Goal: Information Seeking & Learning: Check status

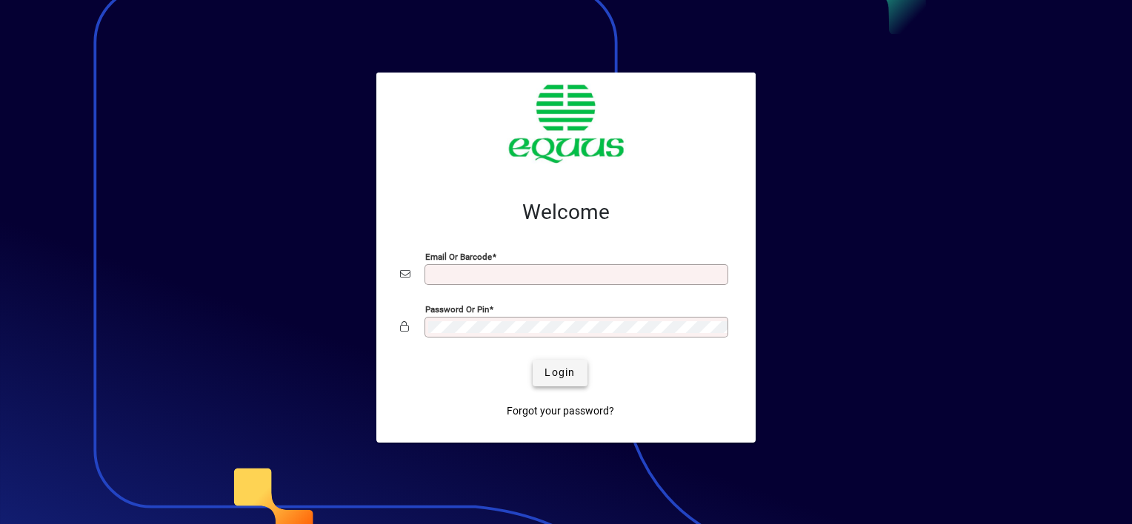
type input "**********"
click at [562, 370] on span "Login" at bounding box center [559, 373] width 30 height 16
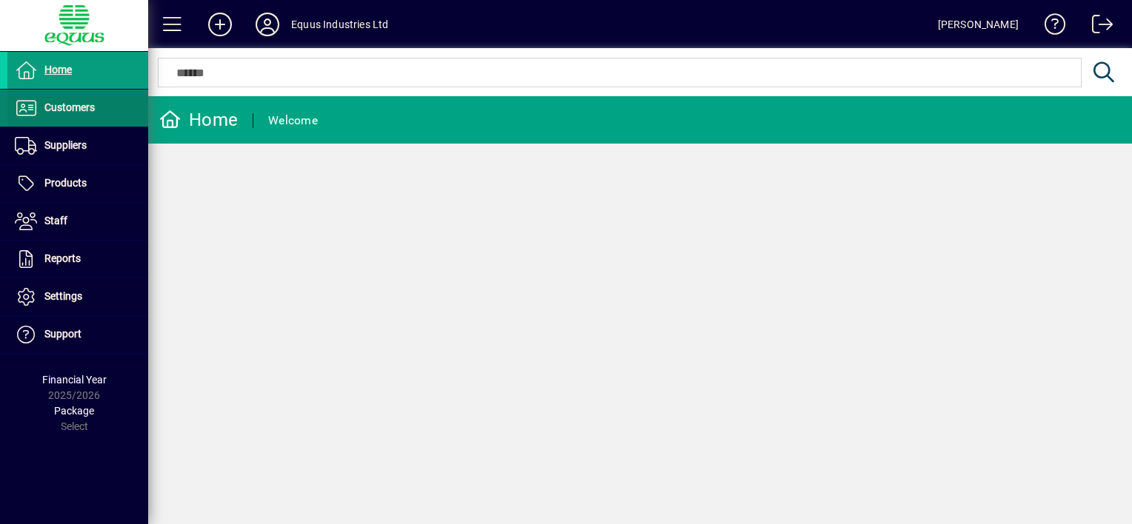
click at [69, 107] on span "Customers" at bounding box center [69, 107] width 50 height 12
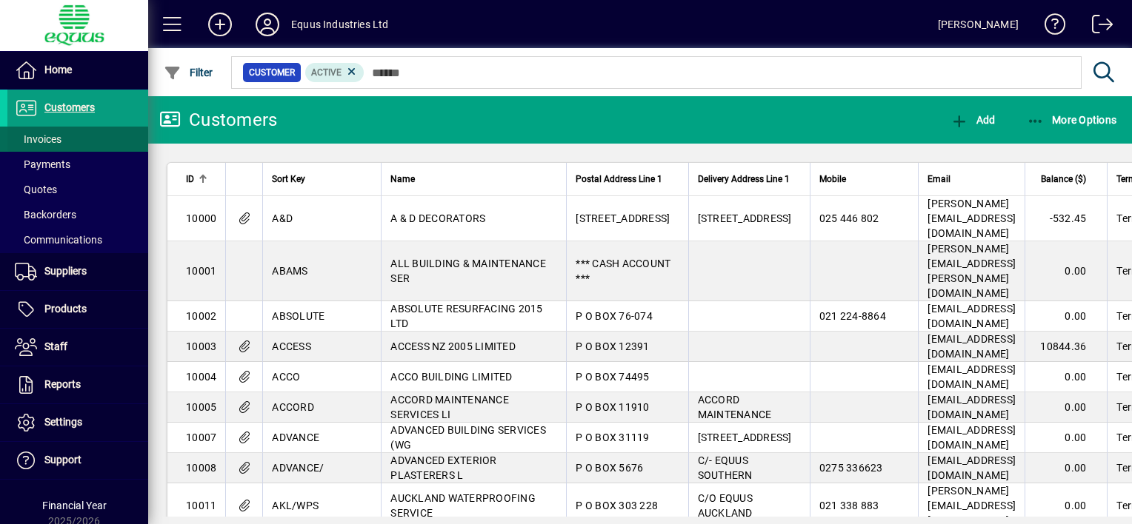
click at [62, 136] on span at bounding box center [77, 139] width 141 height 36
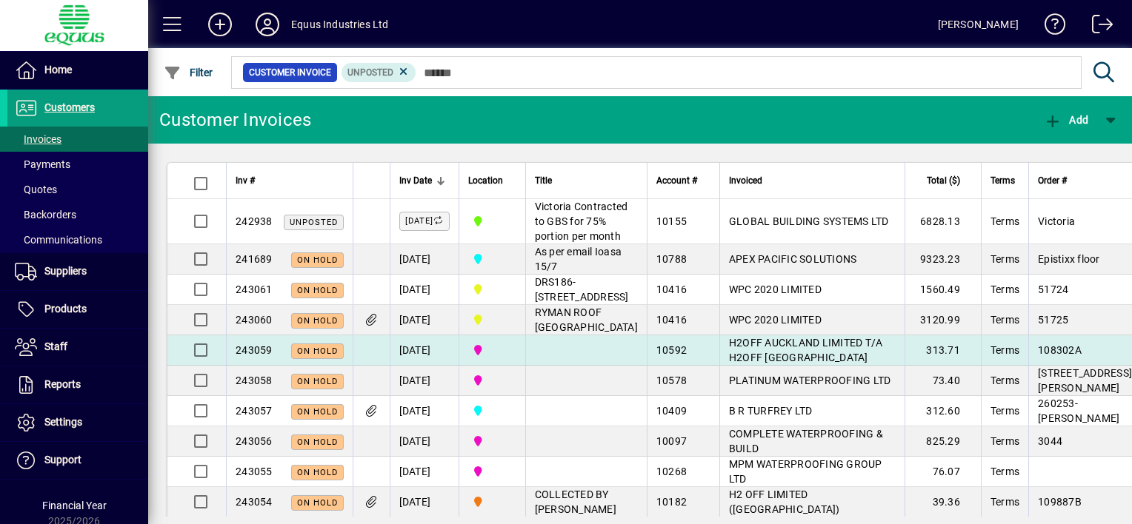
click at [577, 366] on td at bounding box center [585, 351] width 121 height 30
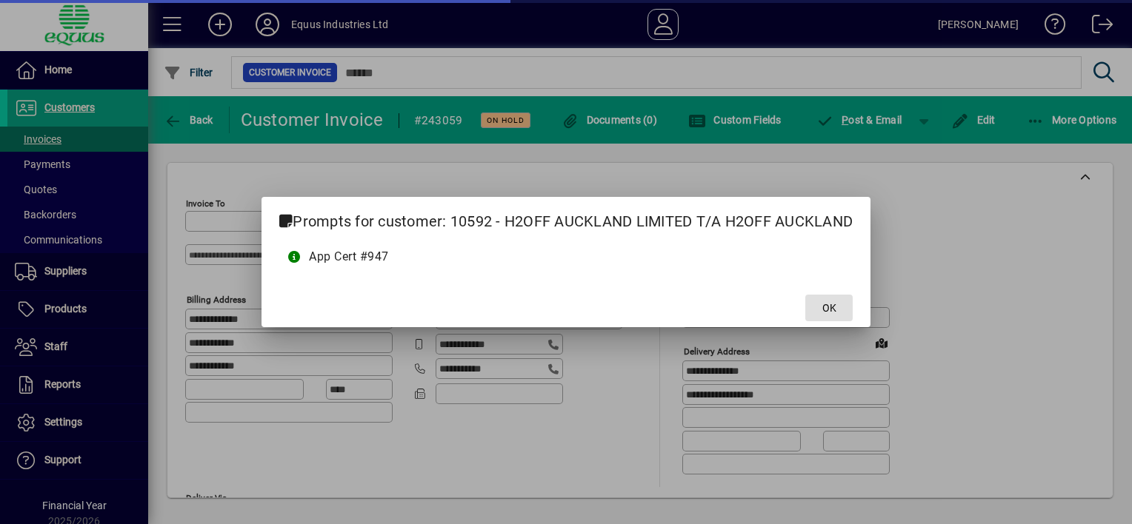
type input "**********"
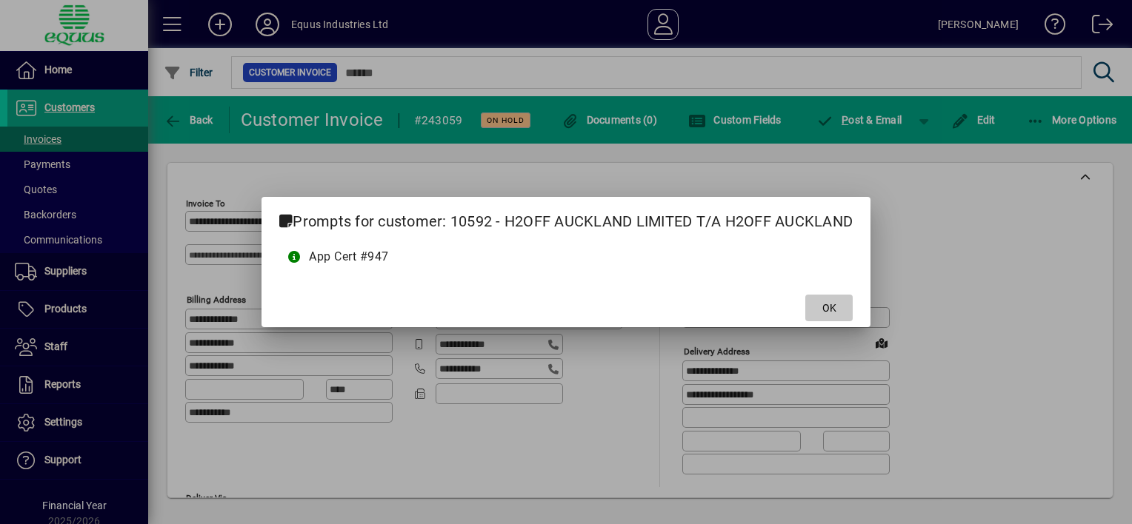
click at [830, 311] on span "OK" at bounding box center [829, 309] width 14 height 16
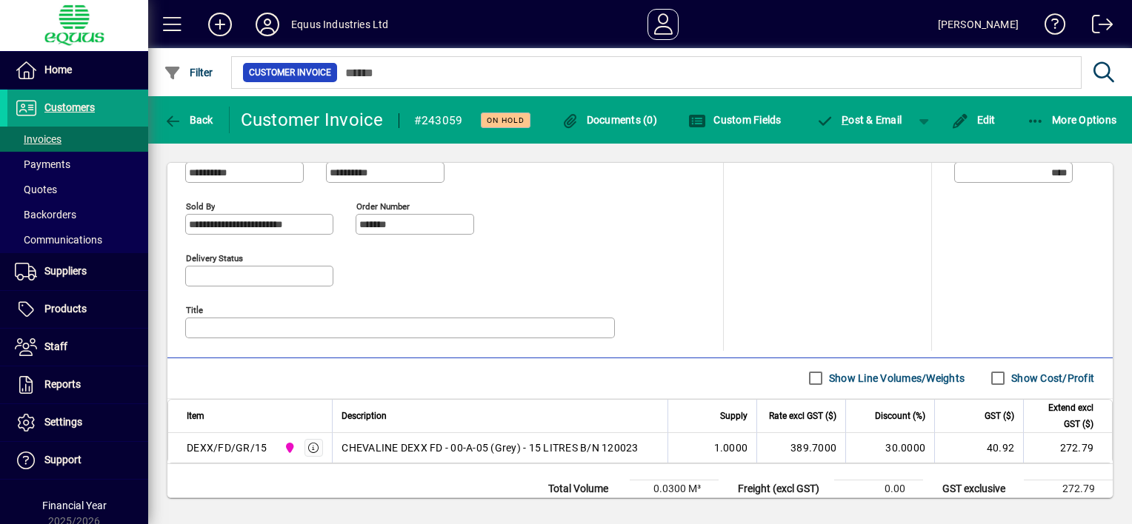
scroll to position [685, 0]
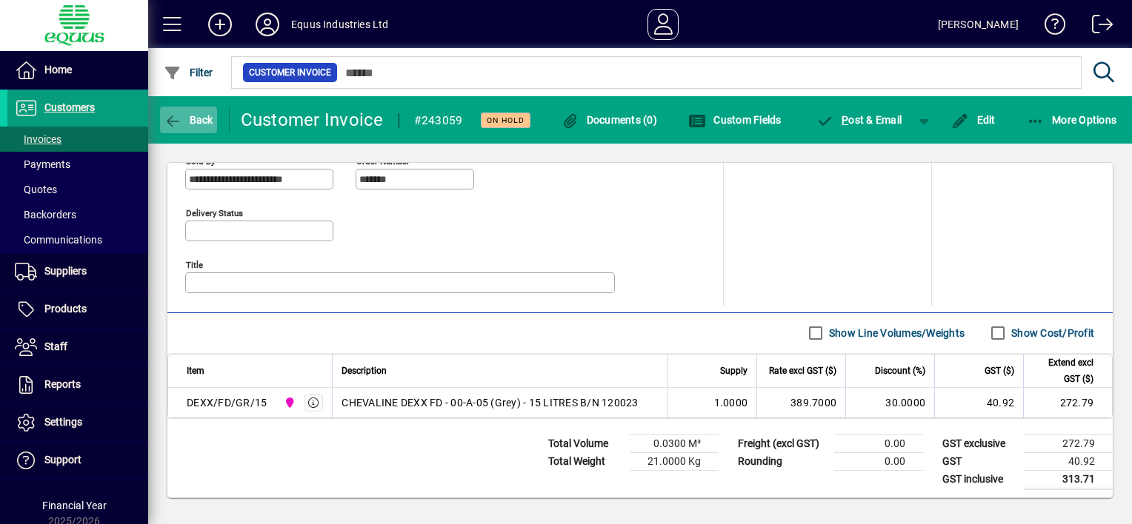
click at [167, 121] on icon "button" at bounding box center [173, 121] width 19 height 15
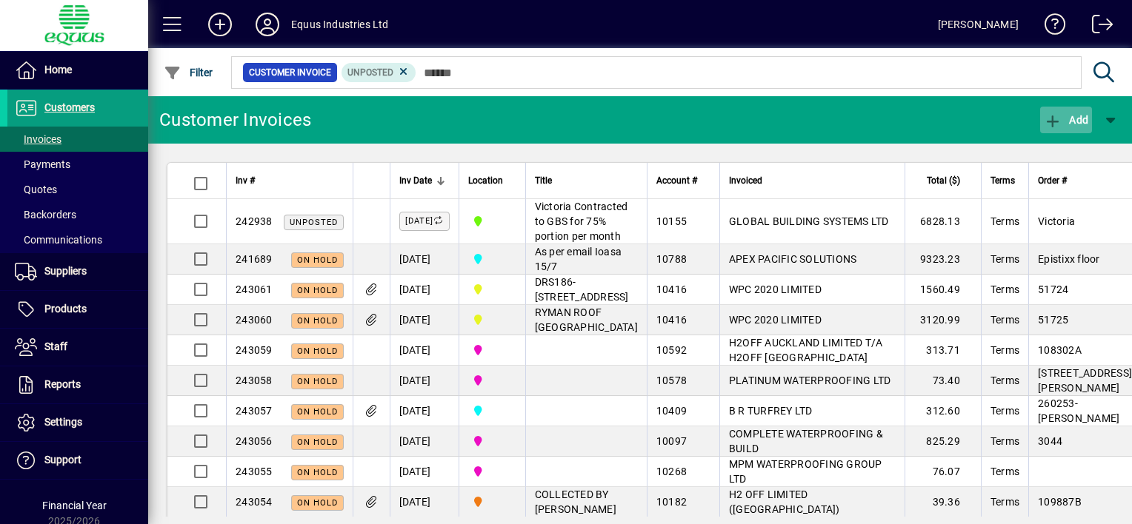
click at [1058, 121] on icon "button" at bounding box center [1053, 121] width 19 height 15
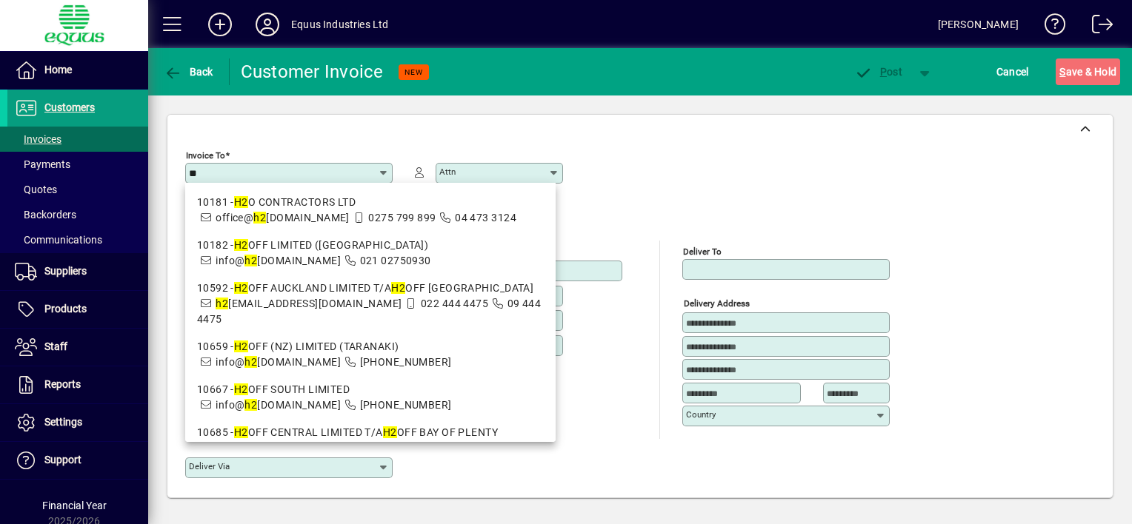
type input "**"
click at [653, 154] on div "Invoice To ** Attn" at bounding box center [640, 192] width 910 height 96
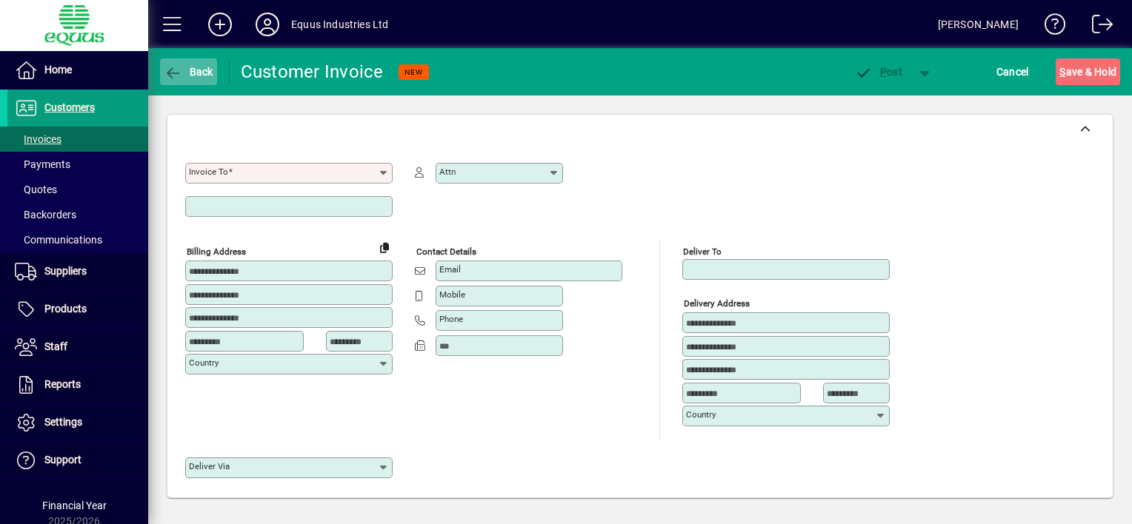
click at [175, 67] on icon "button" at bounding box center [173, 73] width 19 height 15
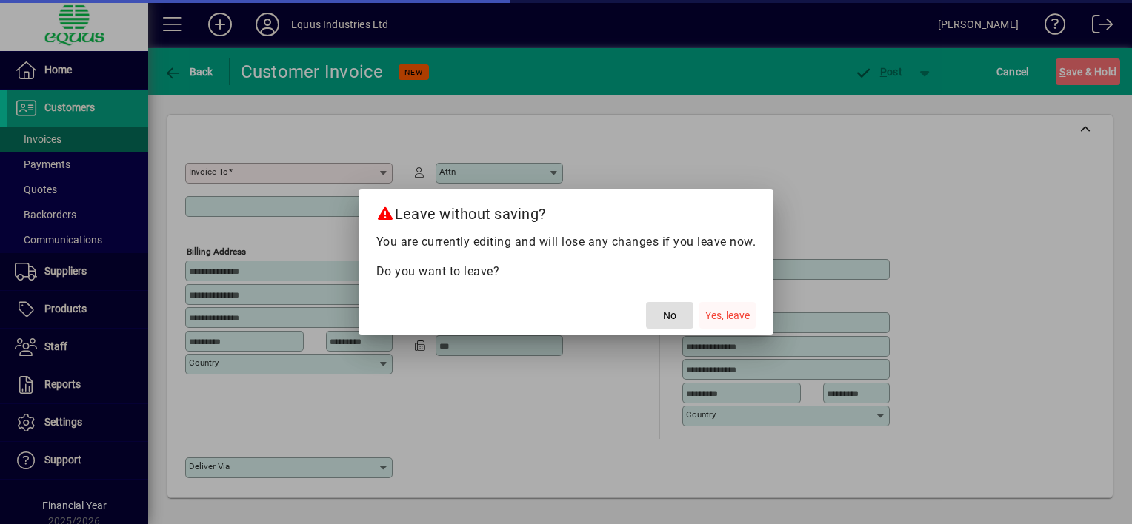
click at [727, 316] on span "Yes, leave" at bounding box center [727, 316] width 44 height 16
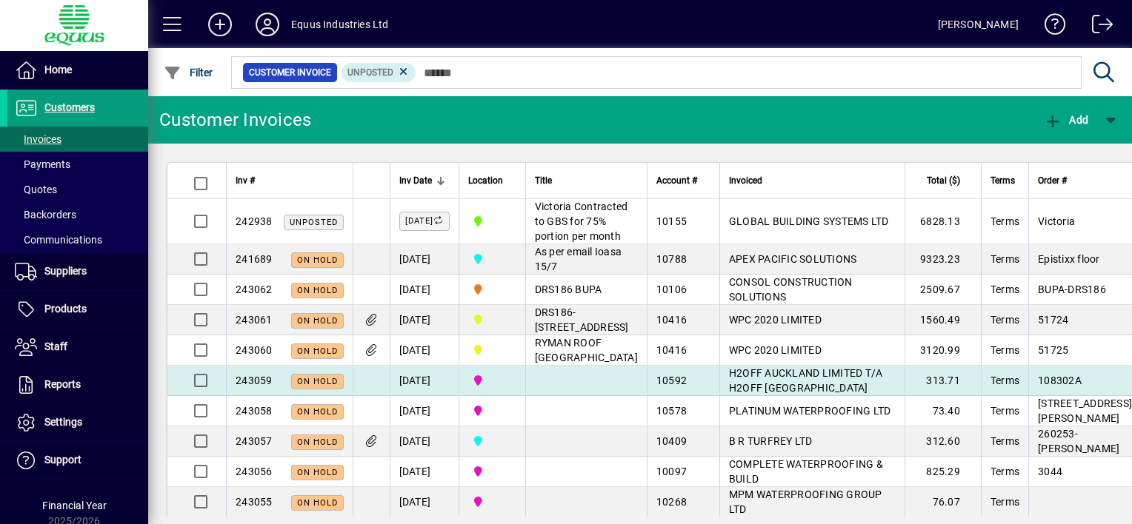
click at [567, 396] on td at bounding box center [585, 381] width 121 height 30
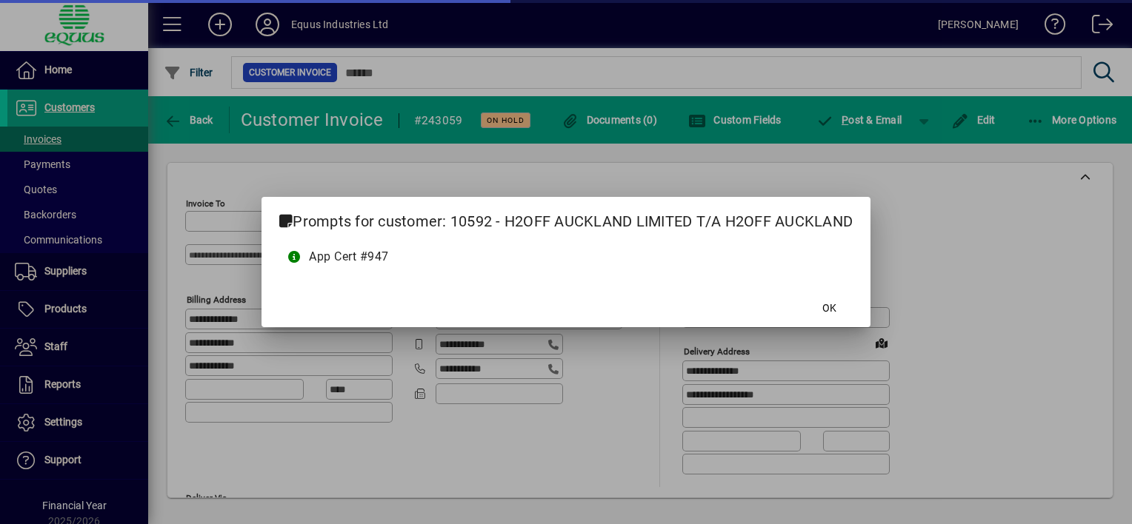
type input "**********"
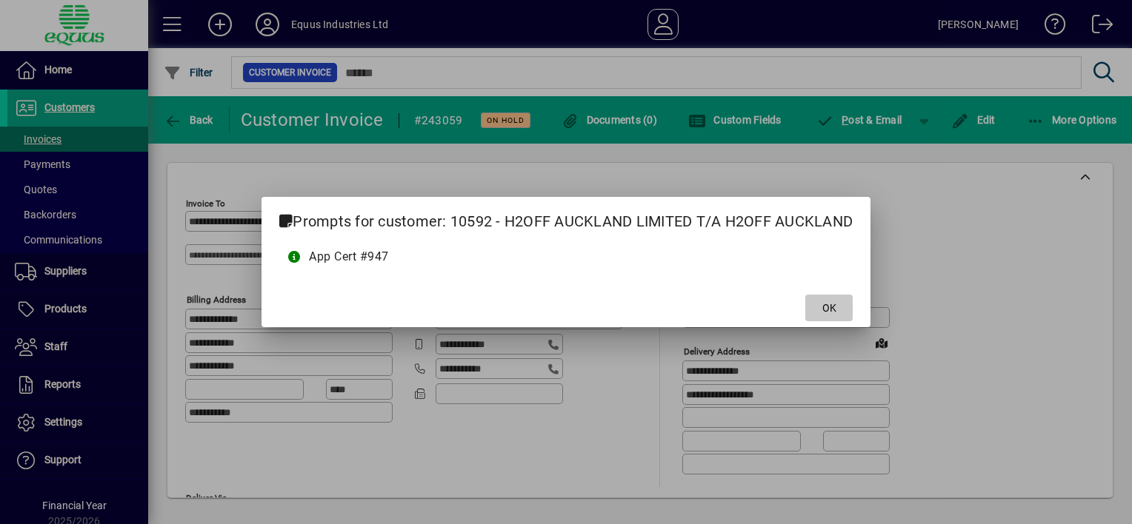
click at [822, 309] on span at bounding box center [828, 308] width 47 height 36
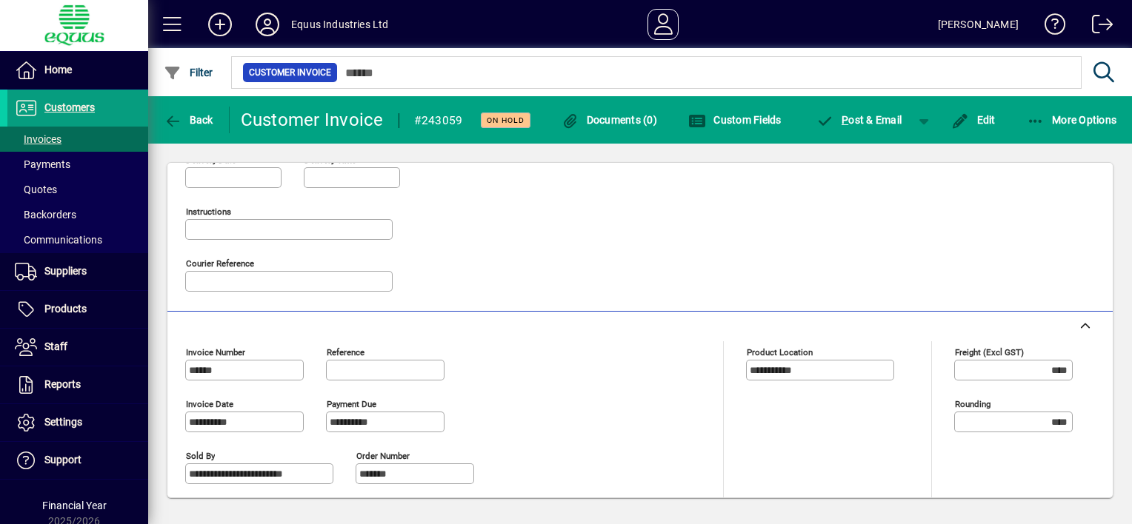
scroll to position [390, 0]
click at [172, 117] on icon "button" at bounding box center [173, 121] width 19 height 15
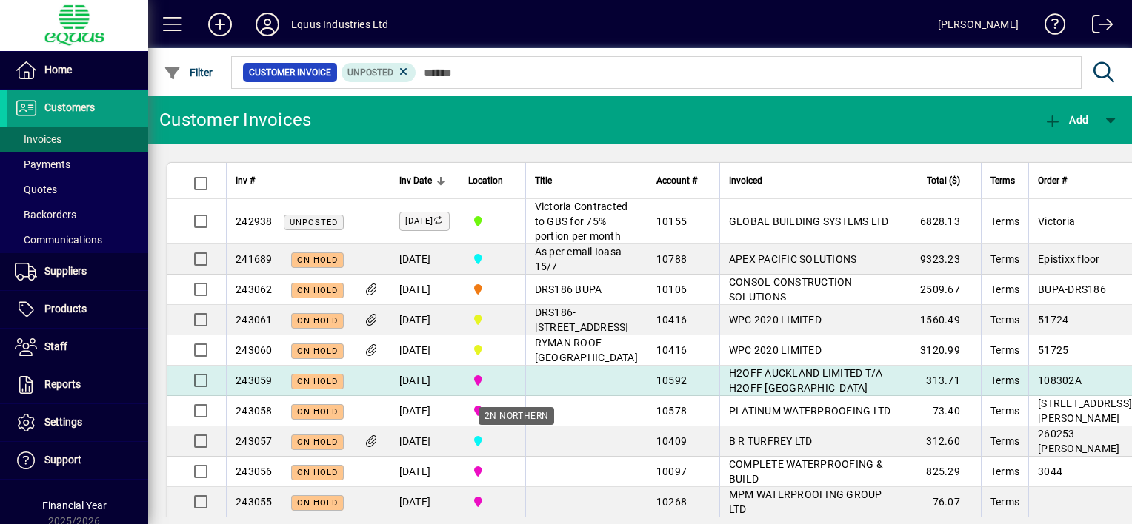
click at [516, 389] on span "2N NORTHERN" at bounding box center [492, 381] width 48 height 16
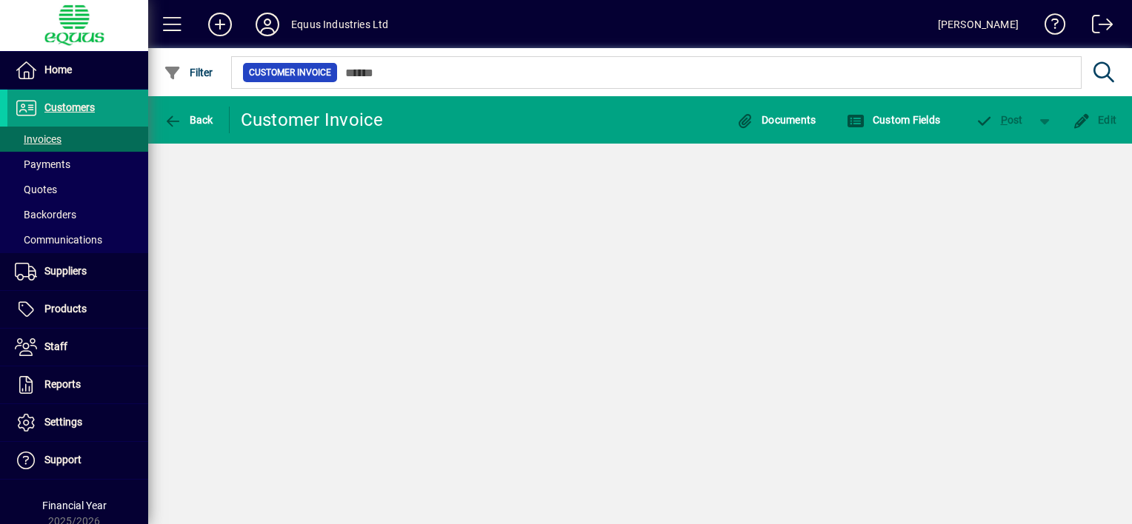
click at [531, 439] on div "Back Customer Invoice Documents Custom Fields P ost Edit" at bounding box center [640, 310] width 984 height 428
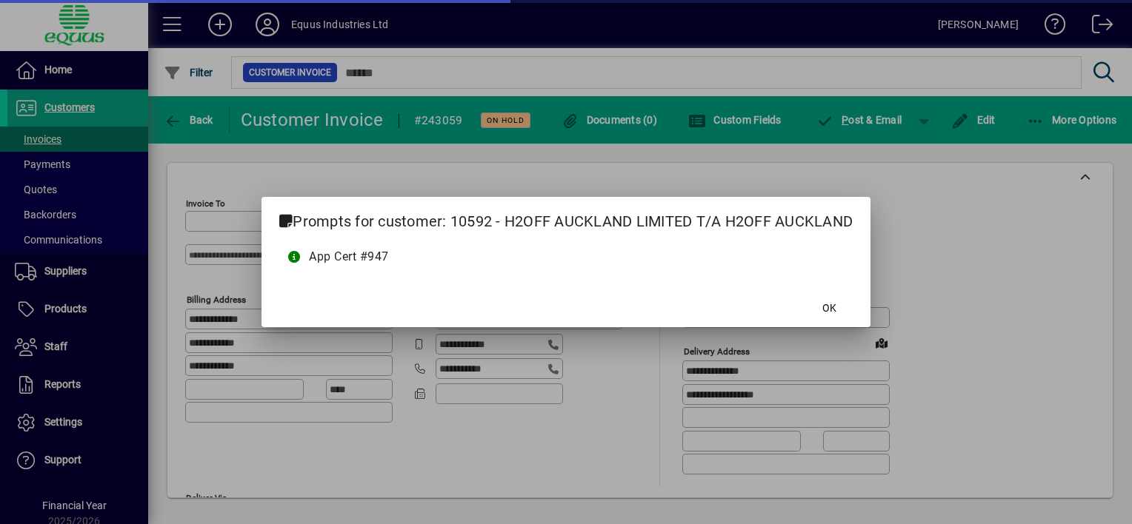
type input "**********"
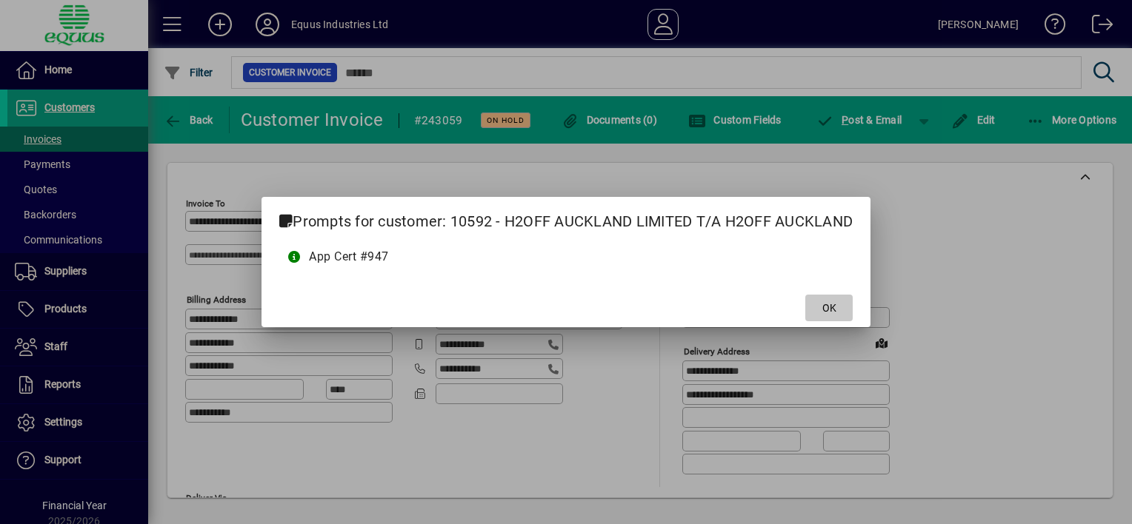
click at [827, 301] on span "OK" at bounding box center [829, 309] width 14 height 16
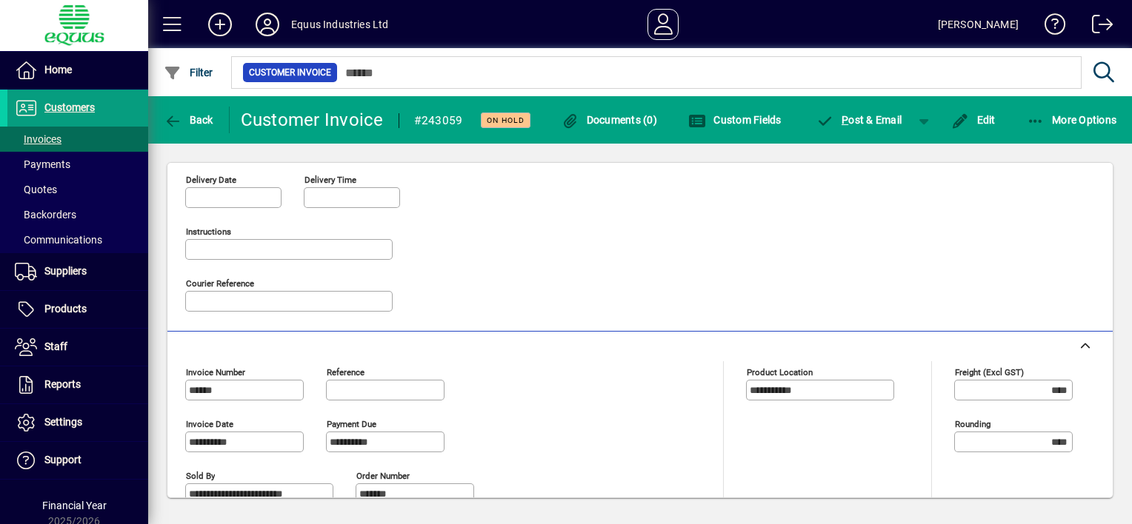
scroll to position [519, 0]
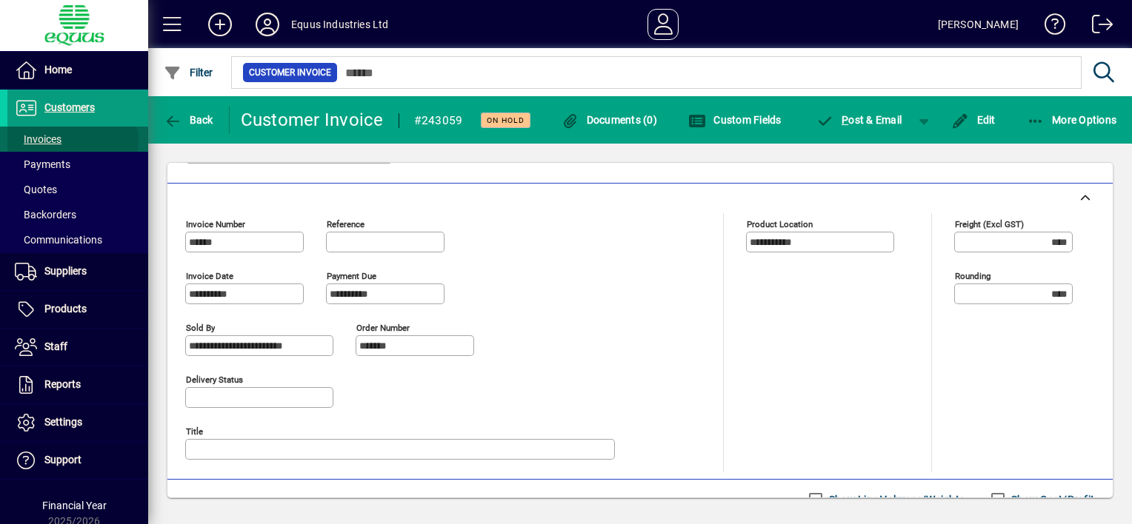
click at [68, 142] on span at bounding box center [77, 139] width 141 height 36
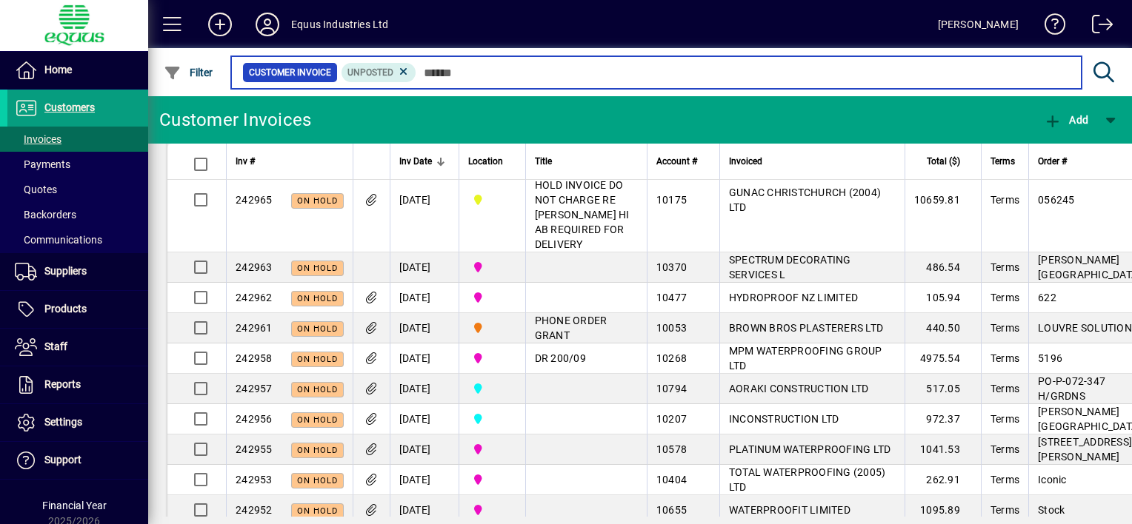
scroll to position [2897, 0]
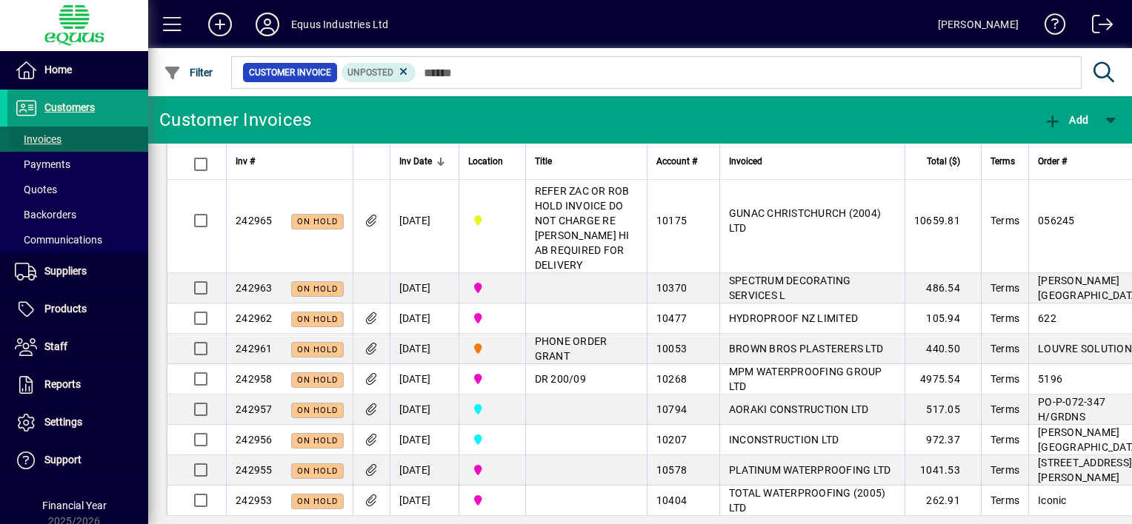
click at [91, 138] on span at bounding box center [77, 139] width 141 height 36
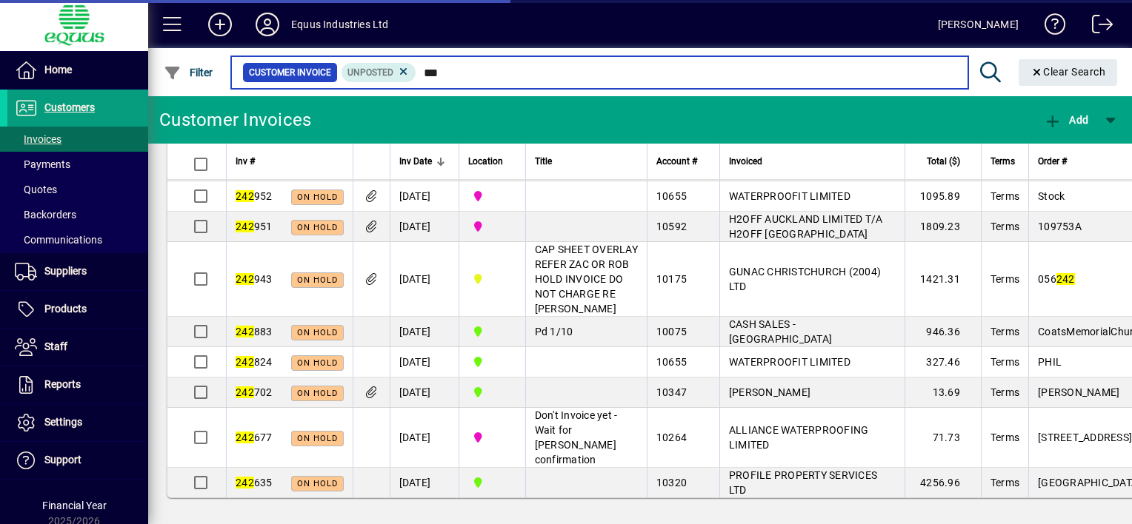
scroll to position [1970, 0]
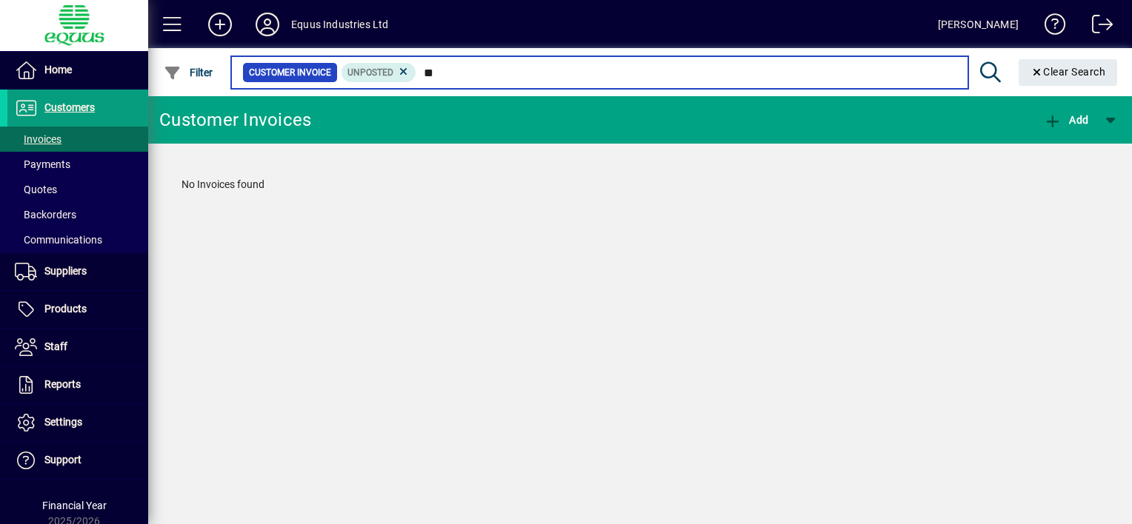
type input "*"
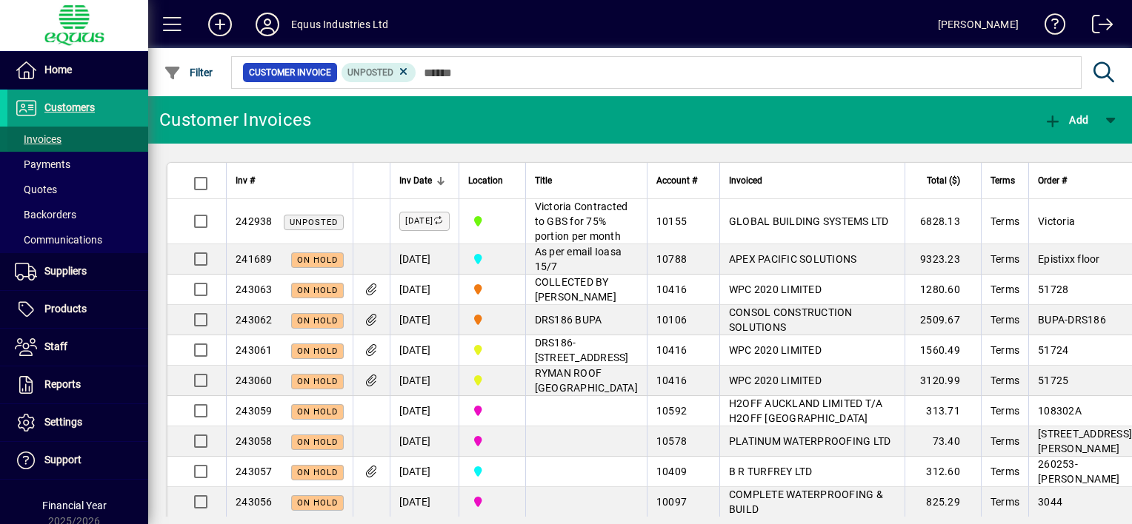
click at [74, 142] on span at bounding box center [77, 139] width 141 height 36
click at [77, 106] on span "Customers" at bounding box center [69, 107] width 50 height 12
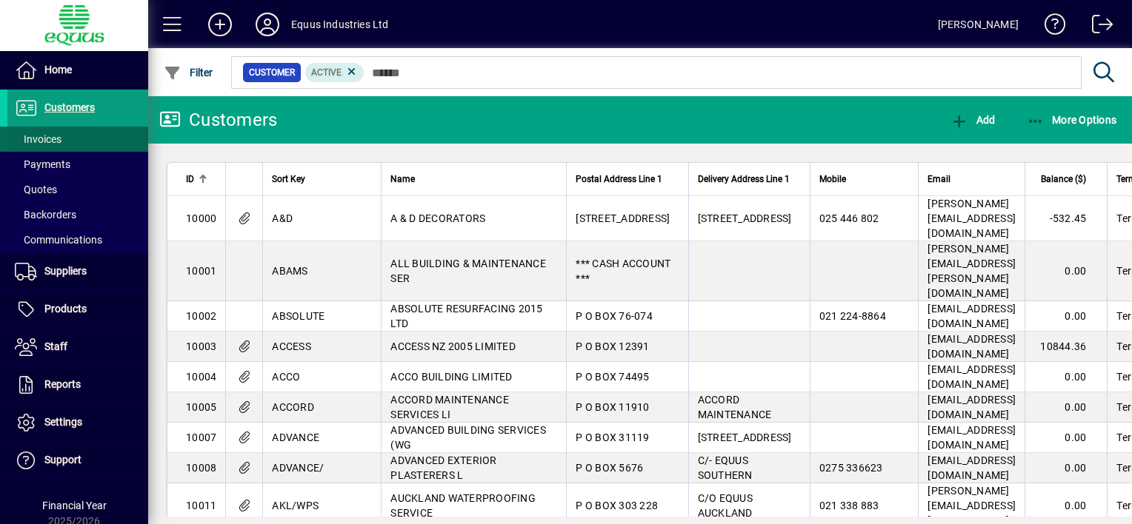
click at [69, 139] on span at bounding box center [77, 139] width 141 height 36
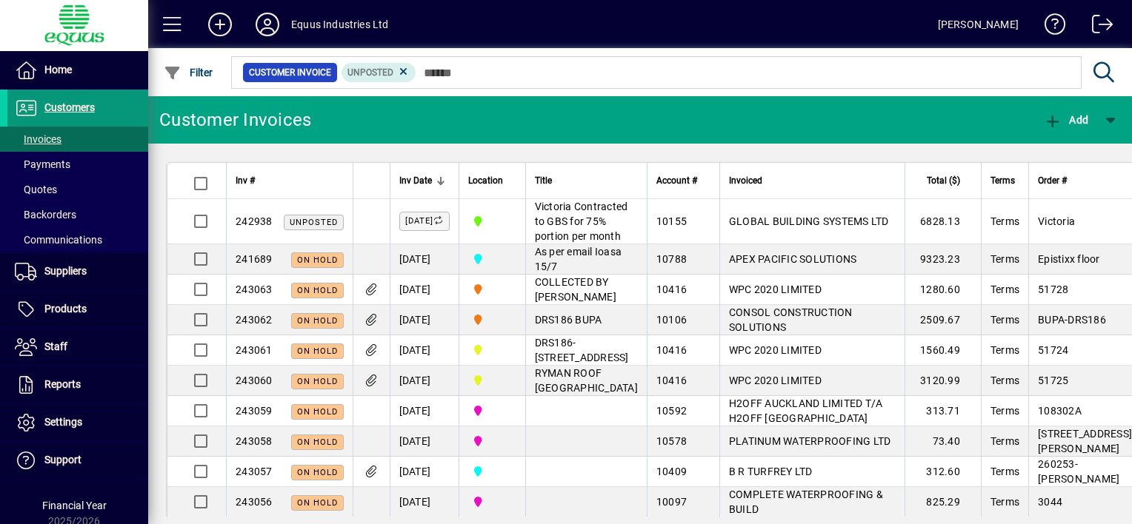
click at [94, 107] on span "Customers" at bounding box center [69, 107] width 50 height 12
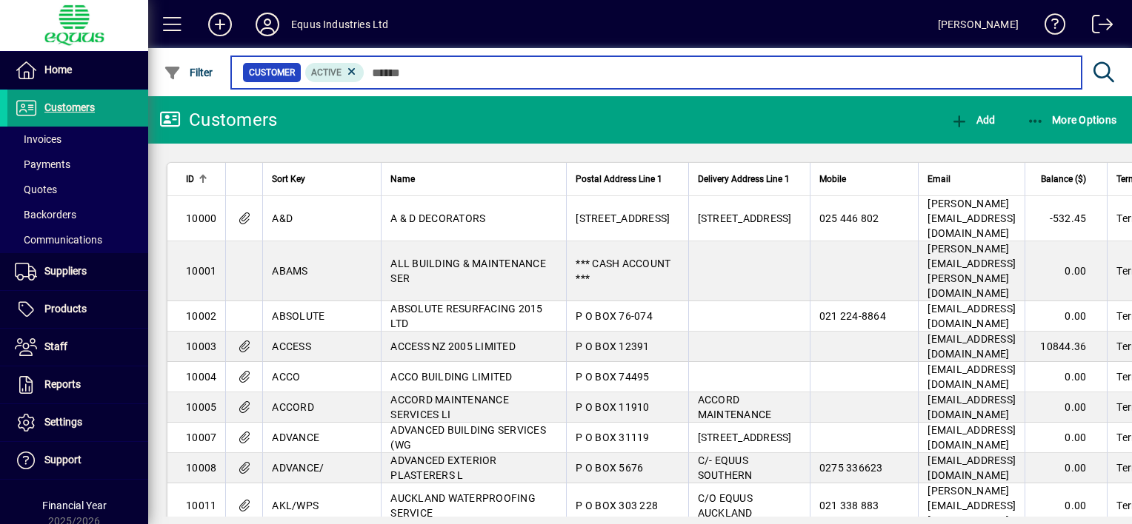
click at [377, 70] on input "text" at bounding box center [716, 72] width 705 height 21
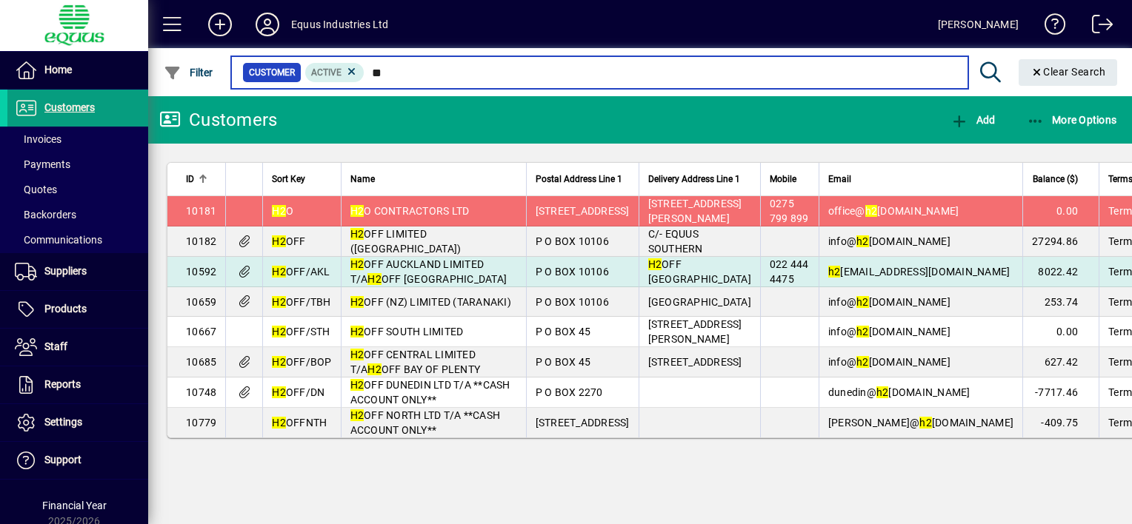
type input "**"
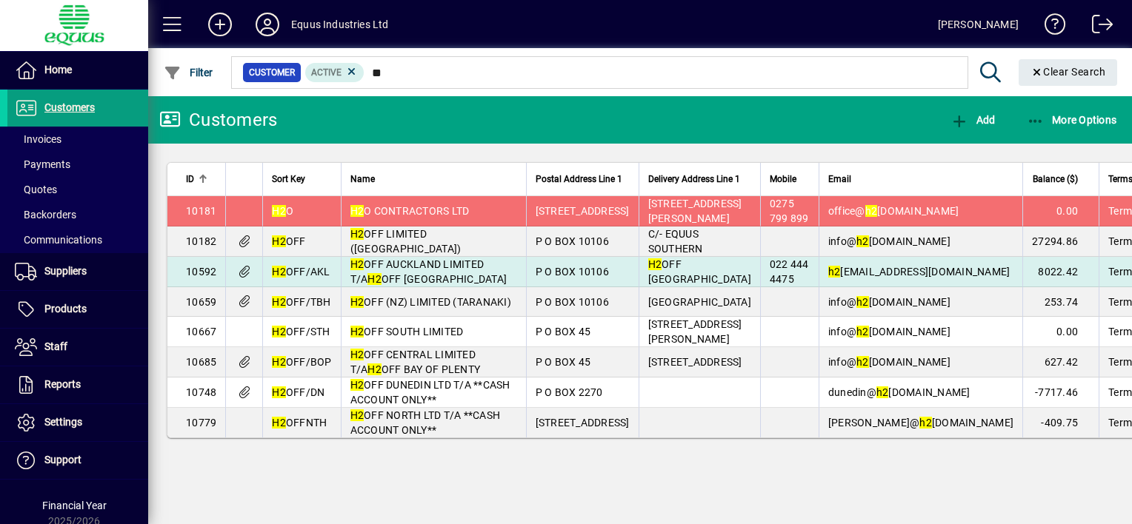
click at [397, 280] on span "H2 OFF AUCKLAND LIMITED T/A H2 OFF [GEOGRAPHIC_DATA]" at bounding box center [428, 272] width 157 height 27
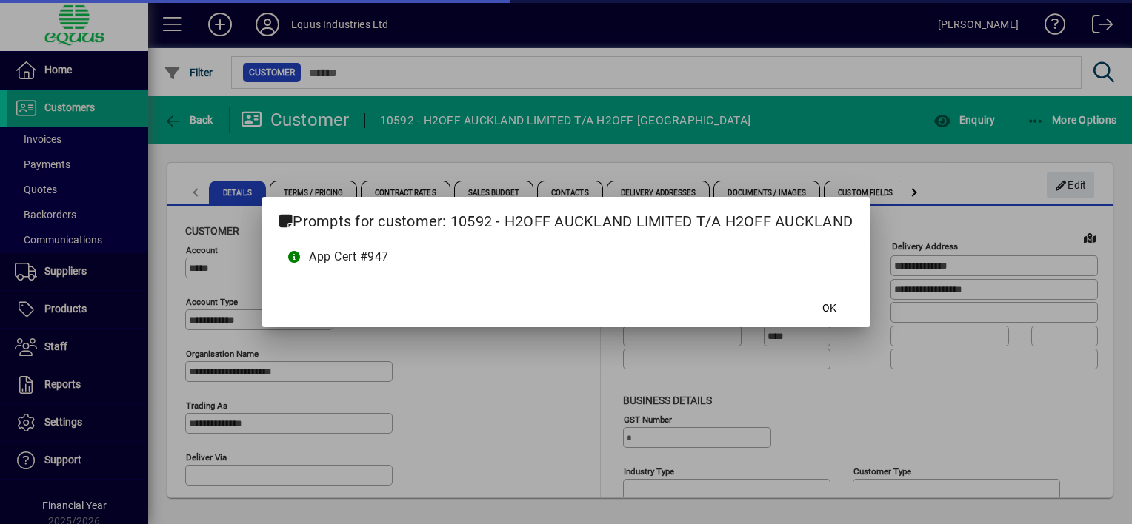
type input "**********"
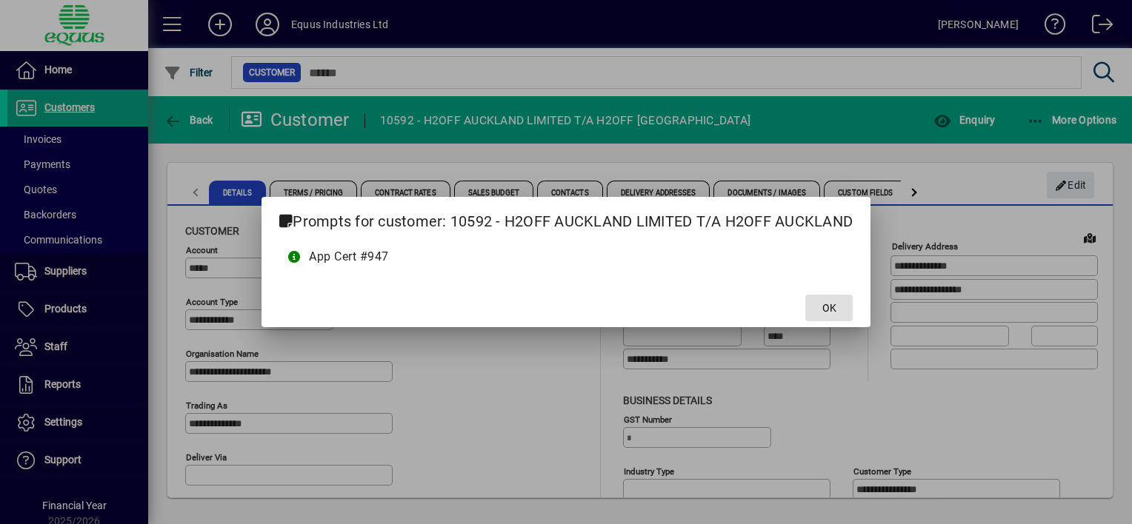
click at [833, 306] on span "OK" at bounding box center [829, 309] width 14 height 16
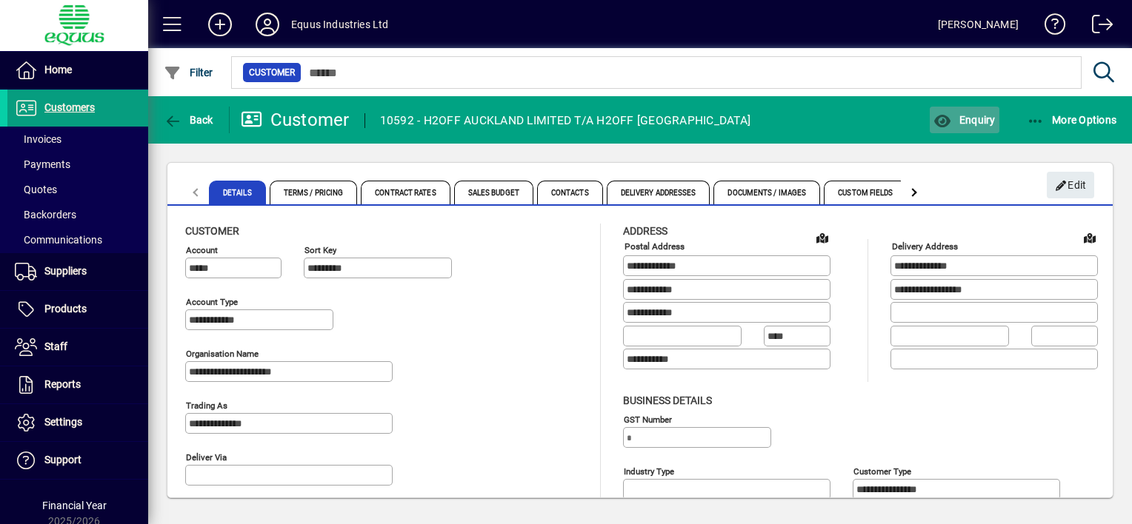
click at [962, 120] on span "Enquiry" at bounding box center [963, 120] width 61 height 12
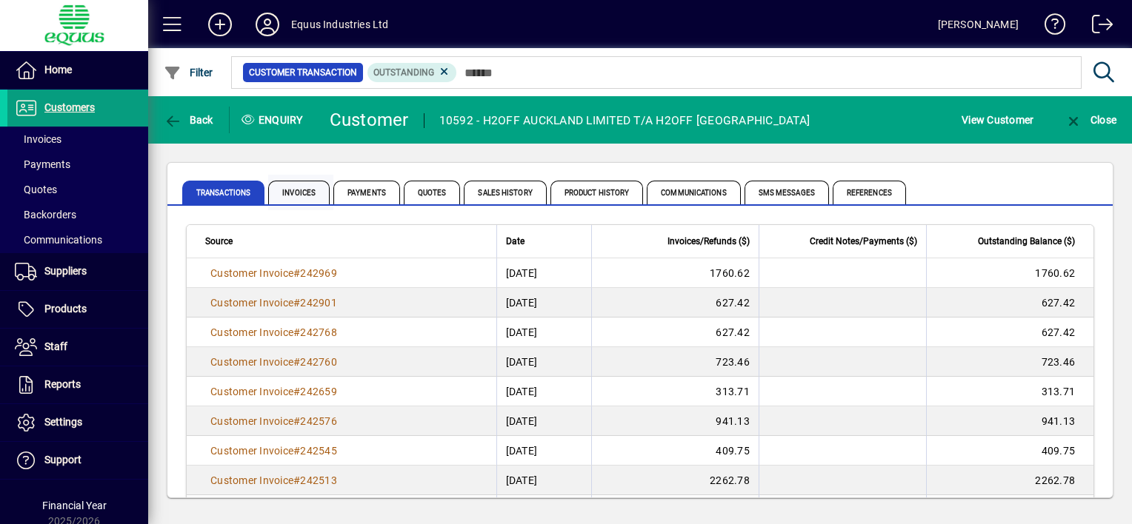
click at [295, 190] on span "Invoices" at bounding box center [298, 193] width 61 height 24
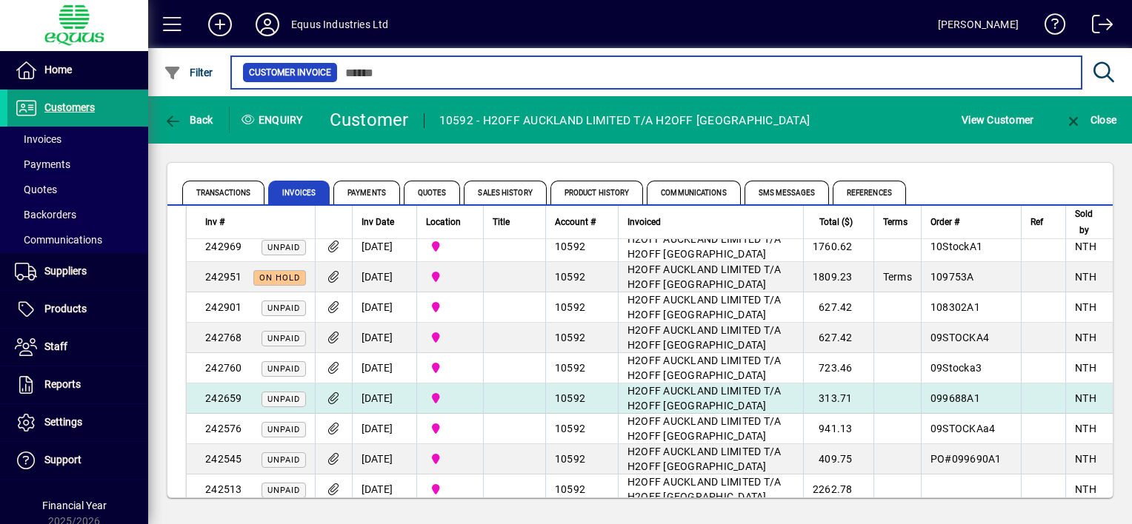
scroll to position [222, 0]
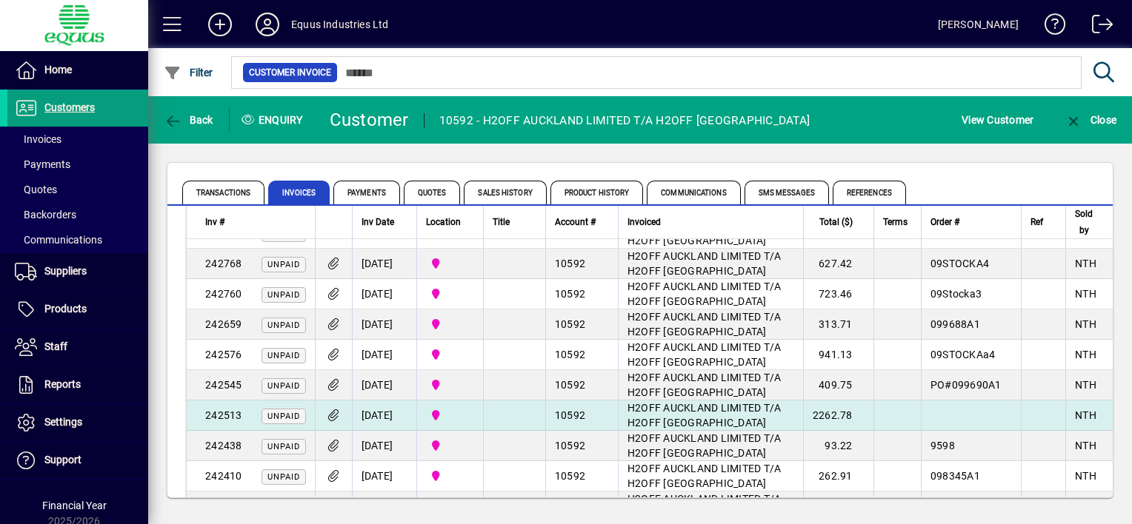
click at [332, 414] on icon at bounding box center [334, 416] width 16 height 13
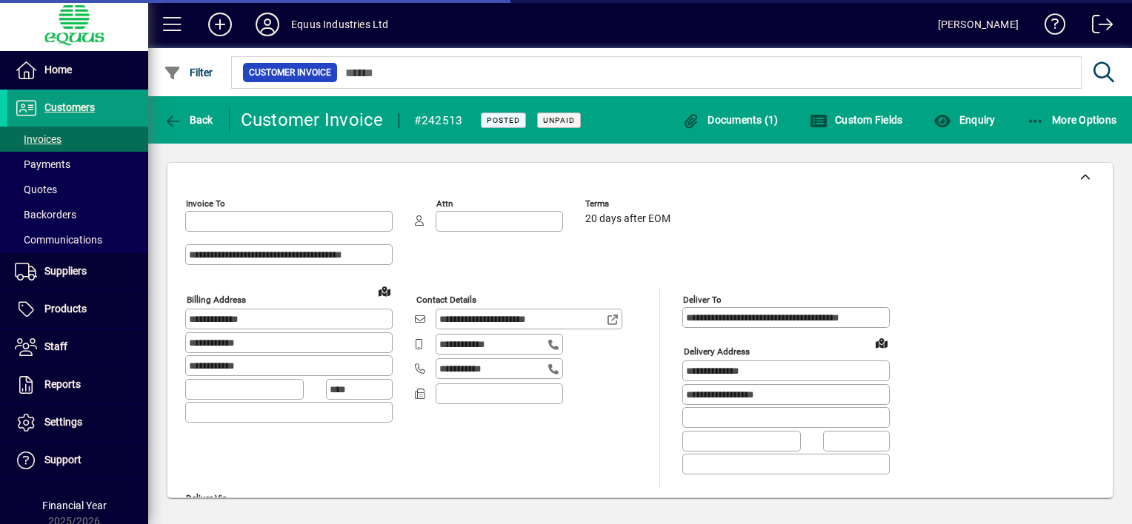
type input "**********"
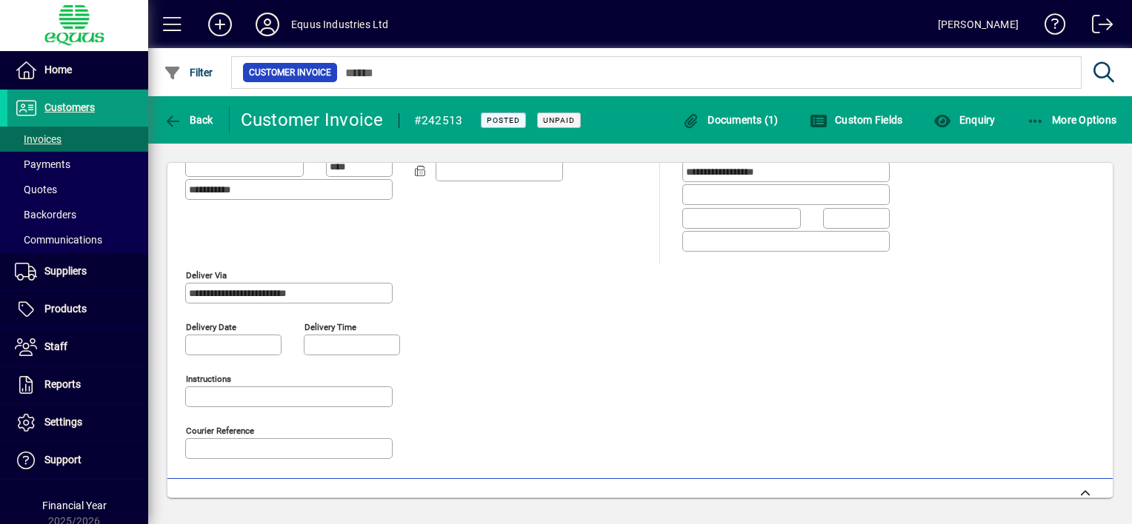
scroll to position [222, 0]
click at [704, 121] on span "Documents (1)" at bounding box center [730, 120] width 96 height 12
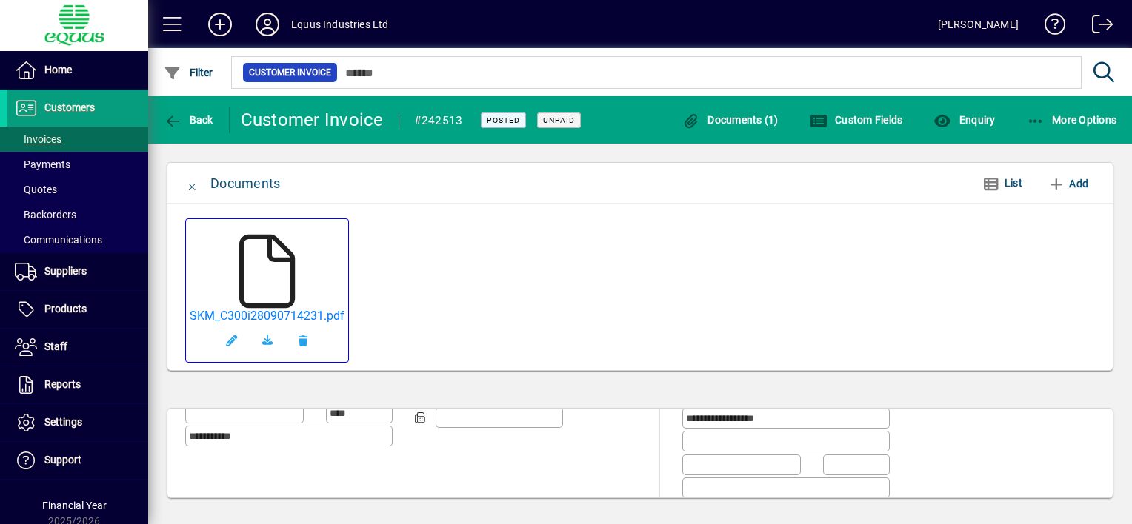
click at [264, 273] on icon at bounding box center [267, 272] width 74 height 74
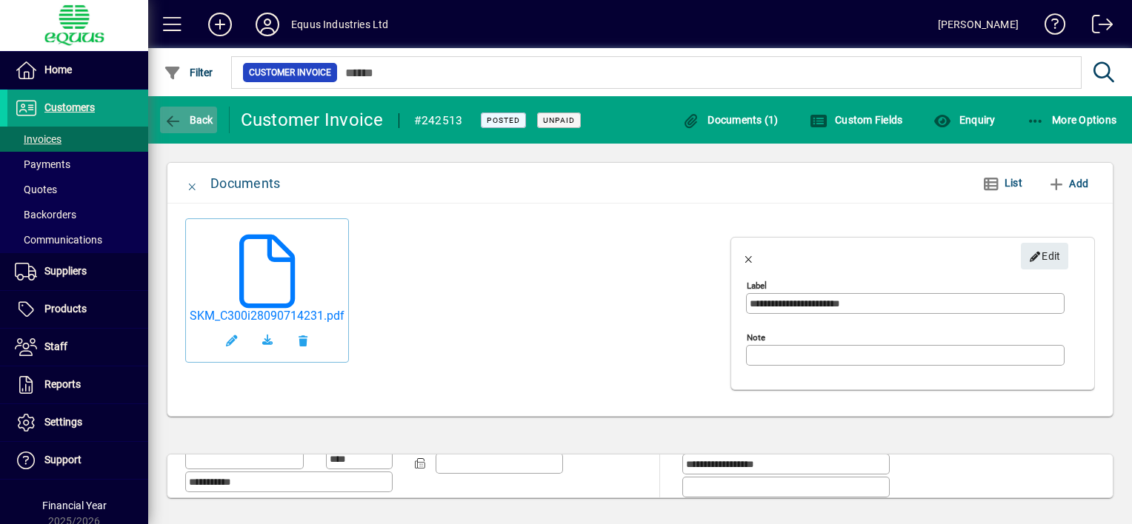
click at [170, 119] on icon "button" at bounding box center [173, 121] width 19 height 15
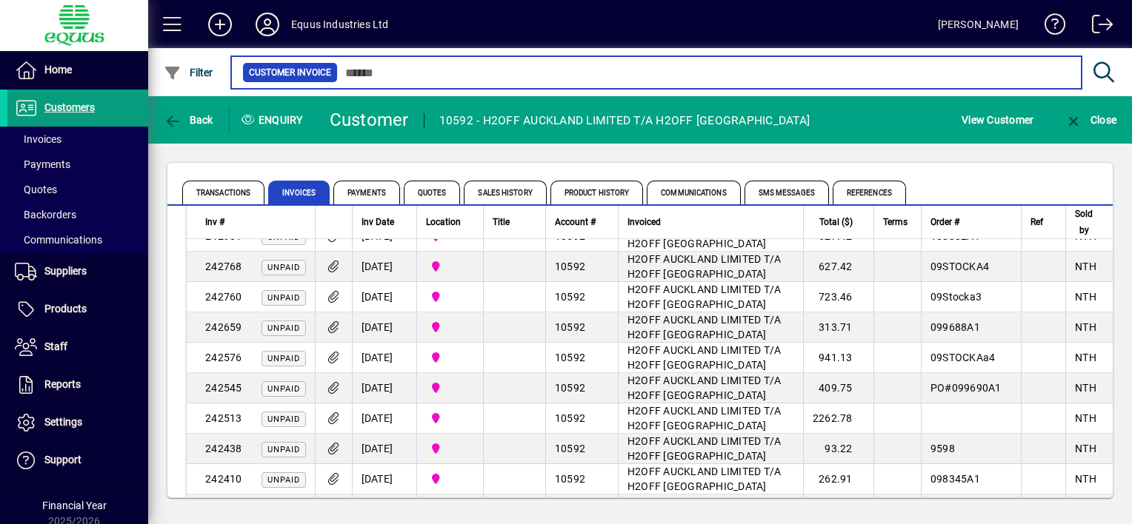
scroll to position [222, 0]
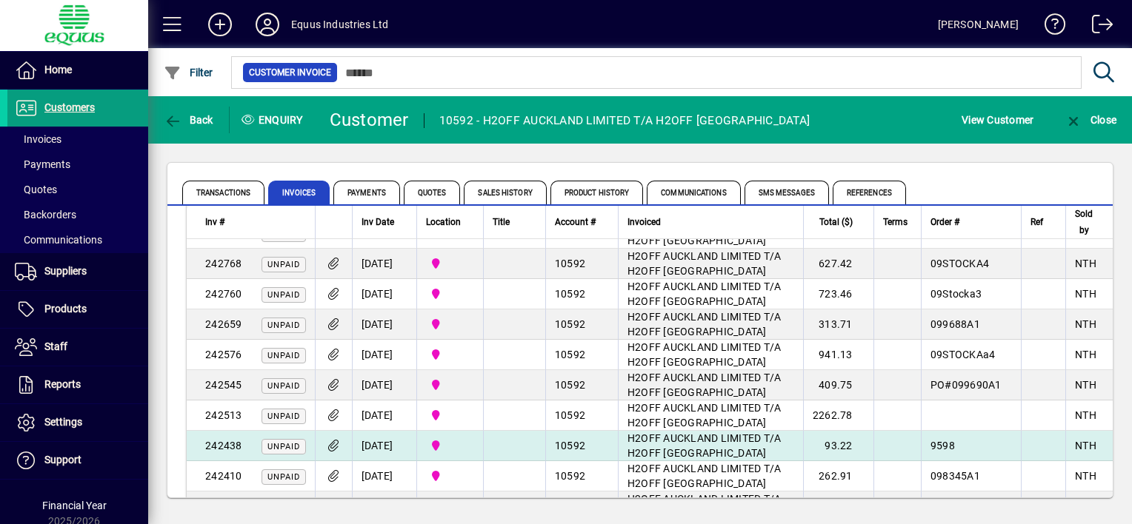
click at [373, 441] on td "[DATE]" at bounding box center [384, 446] width 64 height 30
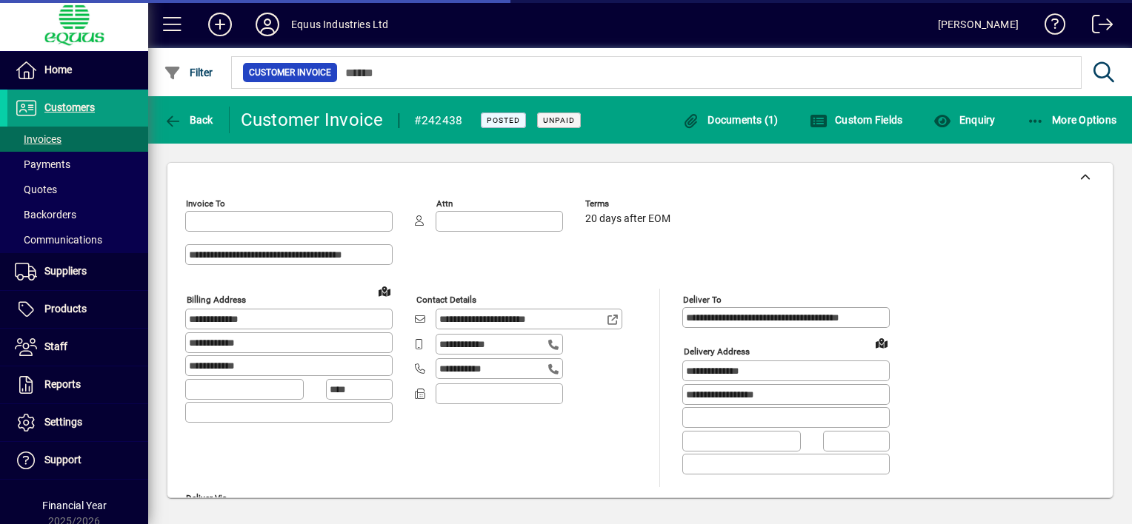
type input "**********"
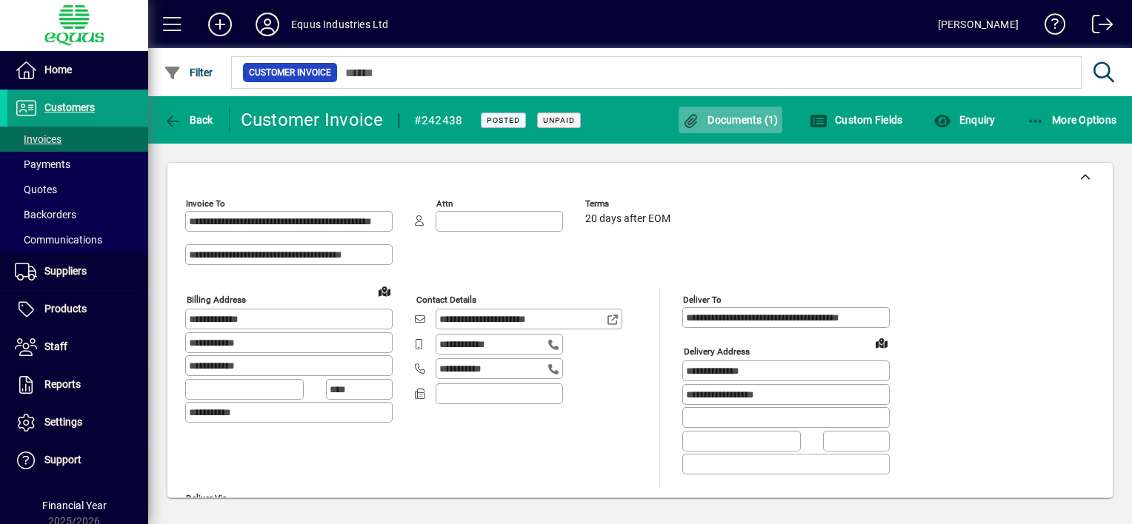
click at [722, 119] on span "Documents (1)" at bounding box center [730, 120] width 96 height 12
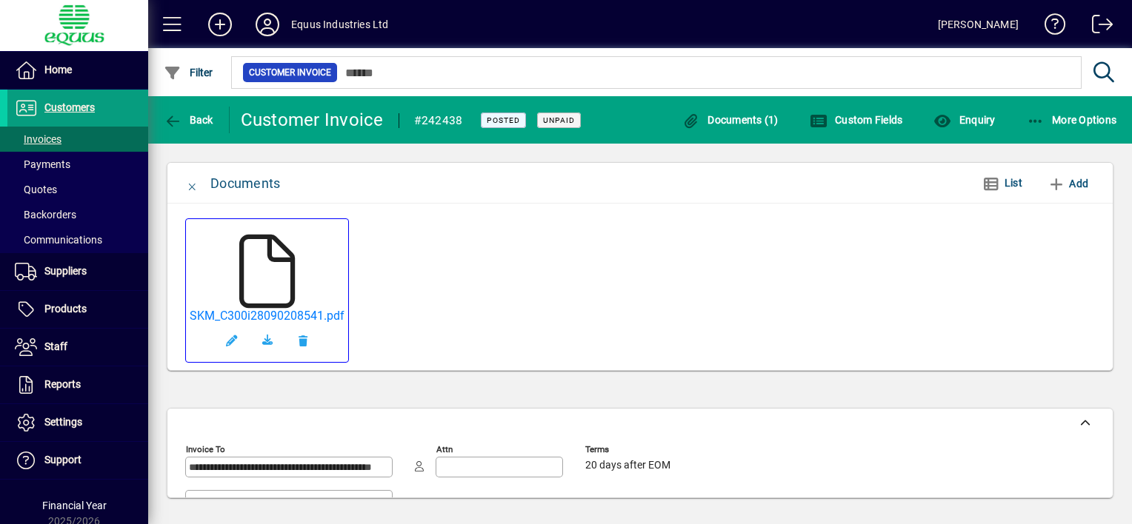
click at [263, 286] on icon at bounding box center [267, 272] width 74 height 74
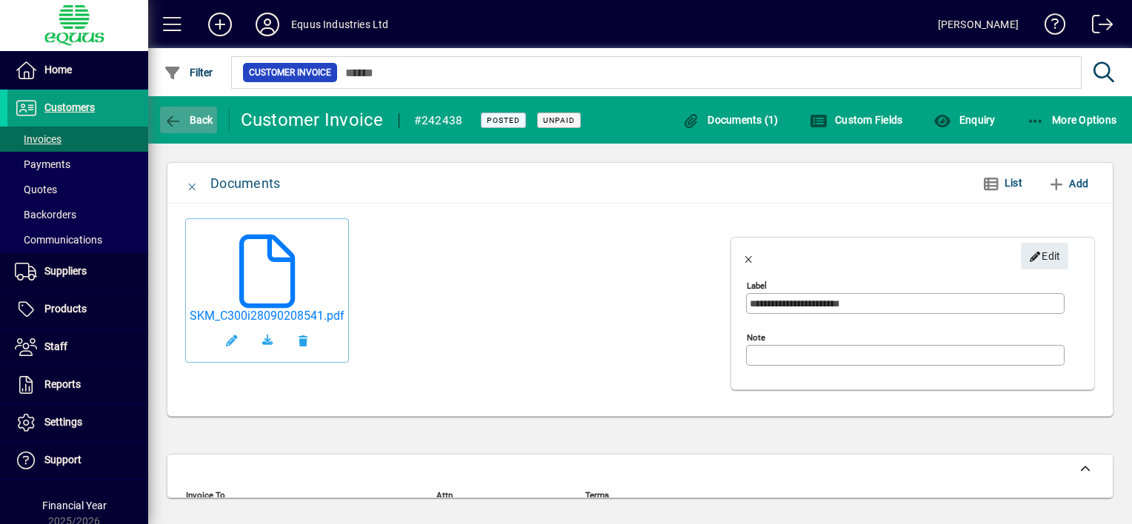
click at [171, 116] on icon "button" at bounding box center [173, 121] width 19 height 15
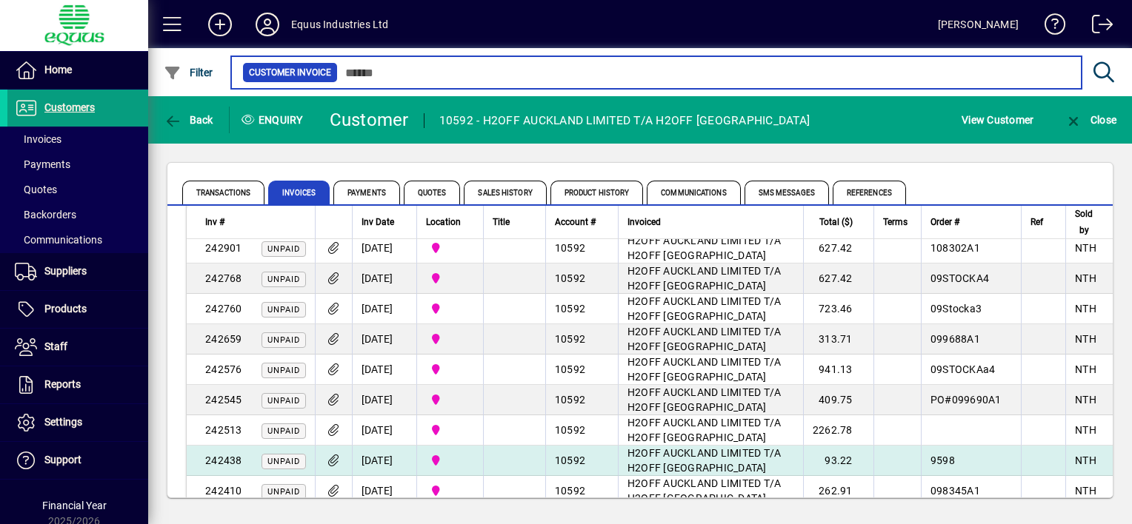
scroll to position [222, 0]
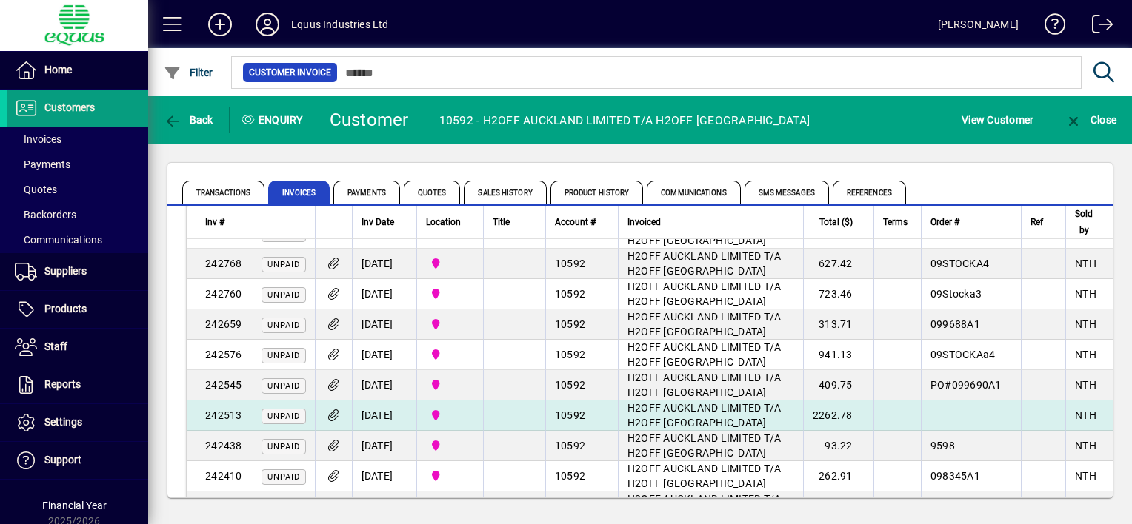
click at [512, 411] on td at bounding box center [514, 416] width 62 height 30
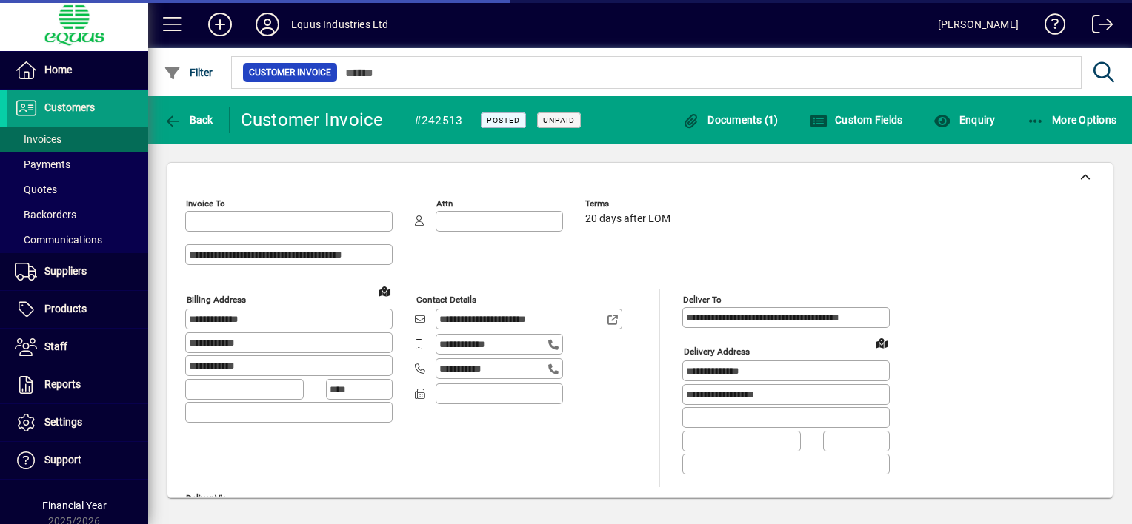
type input "**********"
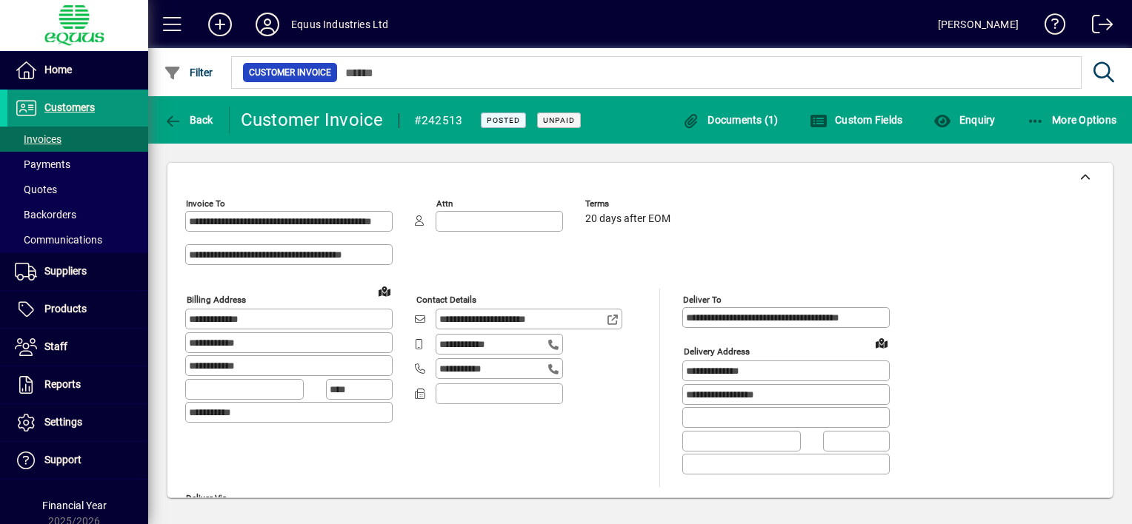
click at [95, 103] on span at bounding box center [77, 108] width 141 height 36
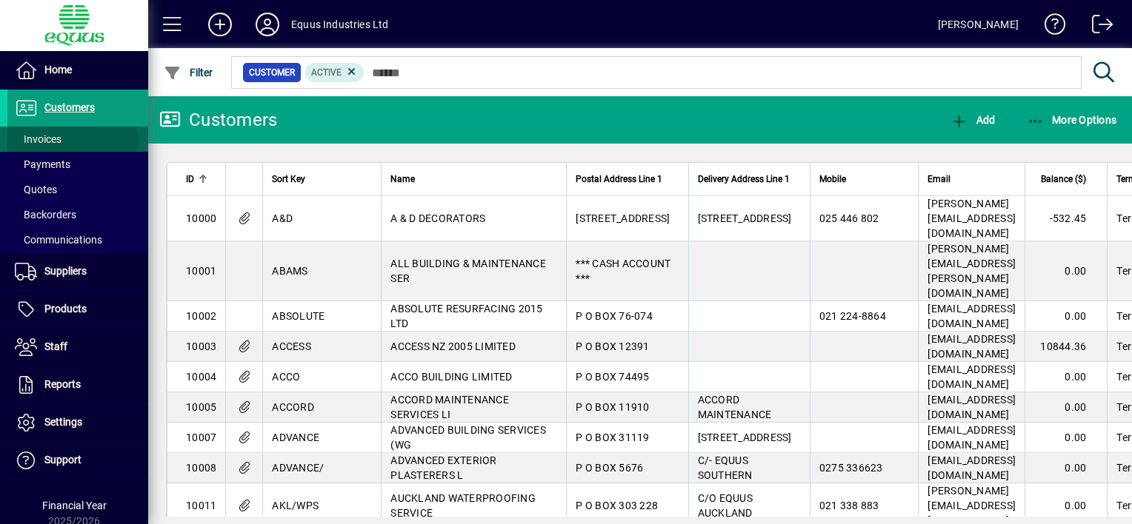
click at [66, 142] on span at bounding box center [77, 139] width 141 height 36
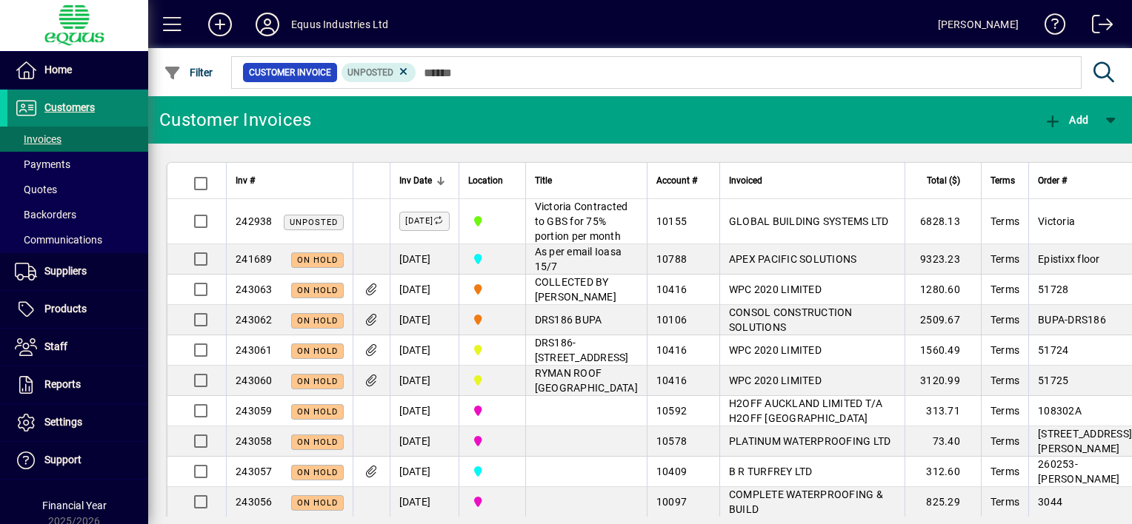
click at [101, 104] on span at bounding box center [77, 108] width 141 height 36
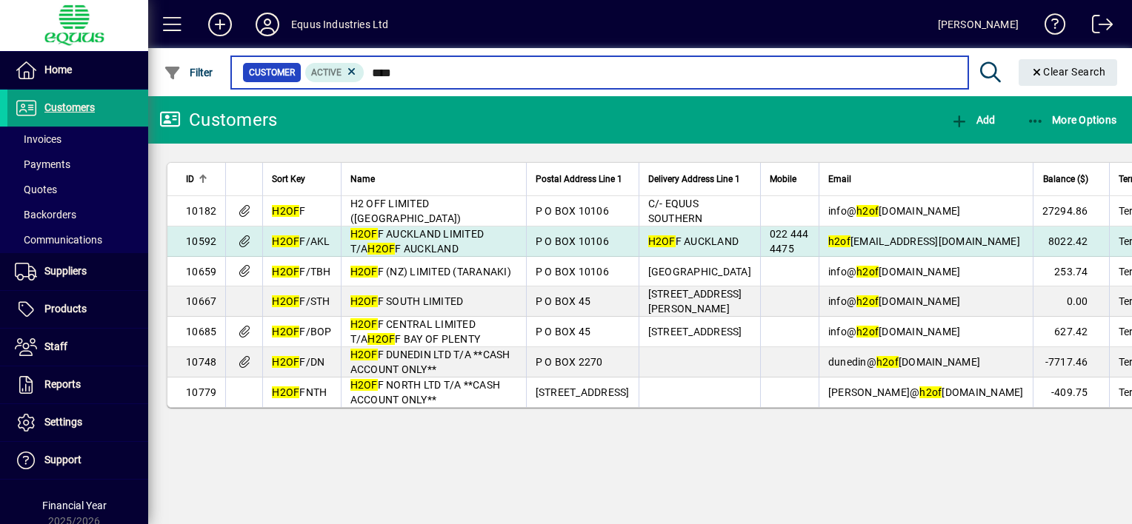
type input "****"
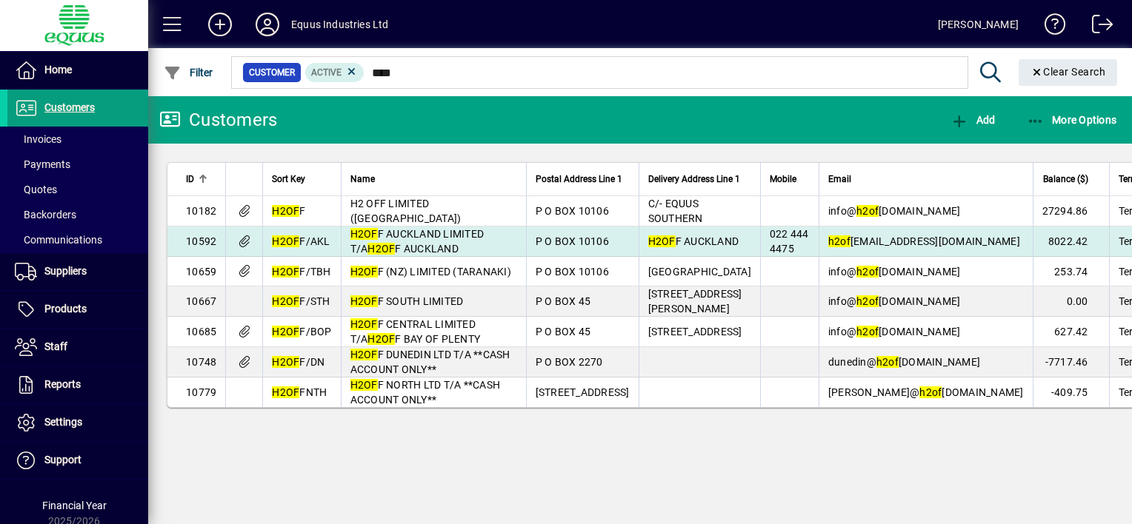
click at [440, 255] on span "H2OF F AUCKLAND LIMITED T/A H2OF F AUCKLAND" at bounding box center [417, 241] width 134 height 27
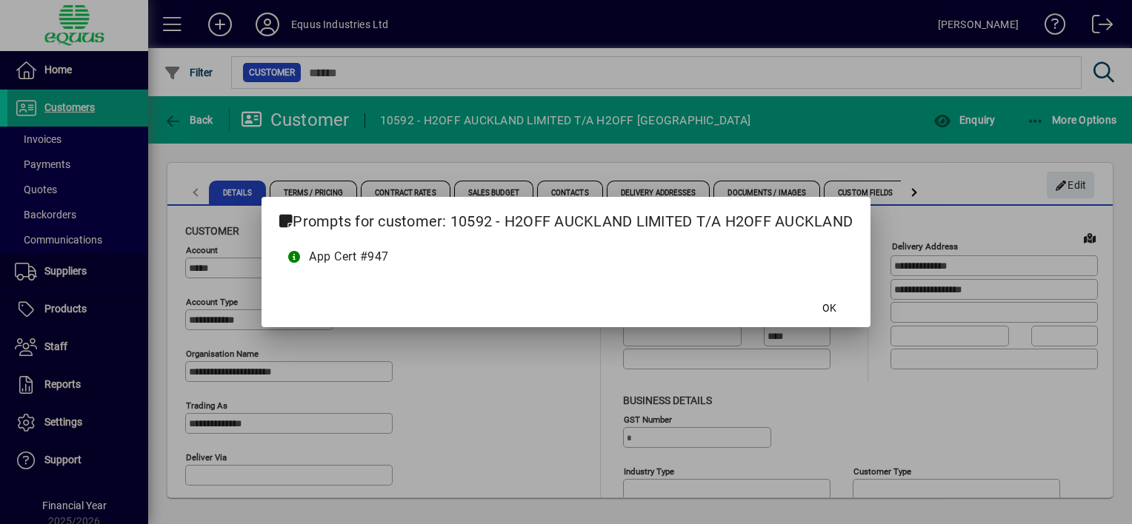
type input "**********"
click at [832, 301] on span "OK" at bounding box center [829, 309] width 14 height 16
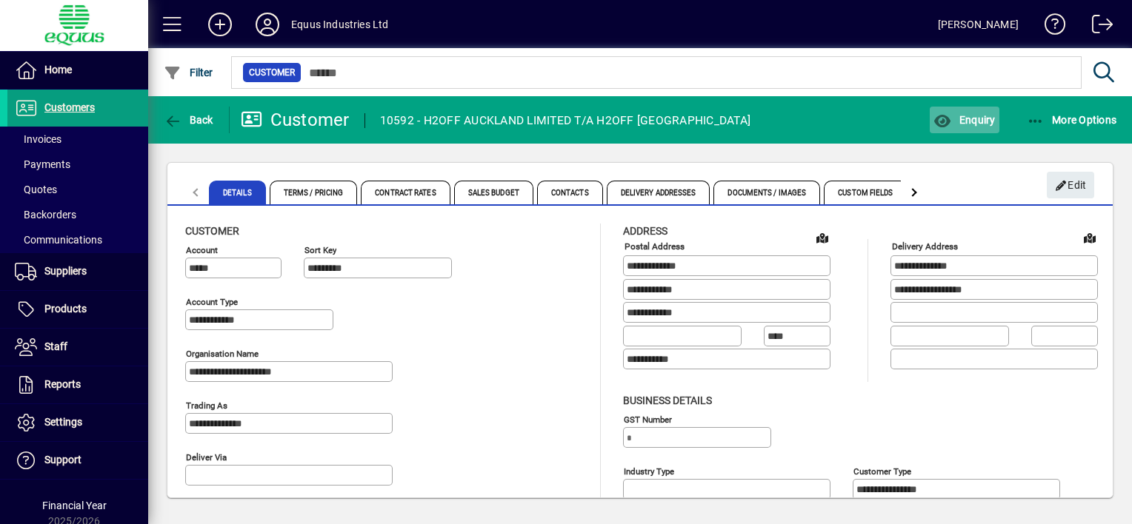
click at [961, 121] on span "Enquiry" at bounding box center [963, 120] width 61 height 12
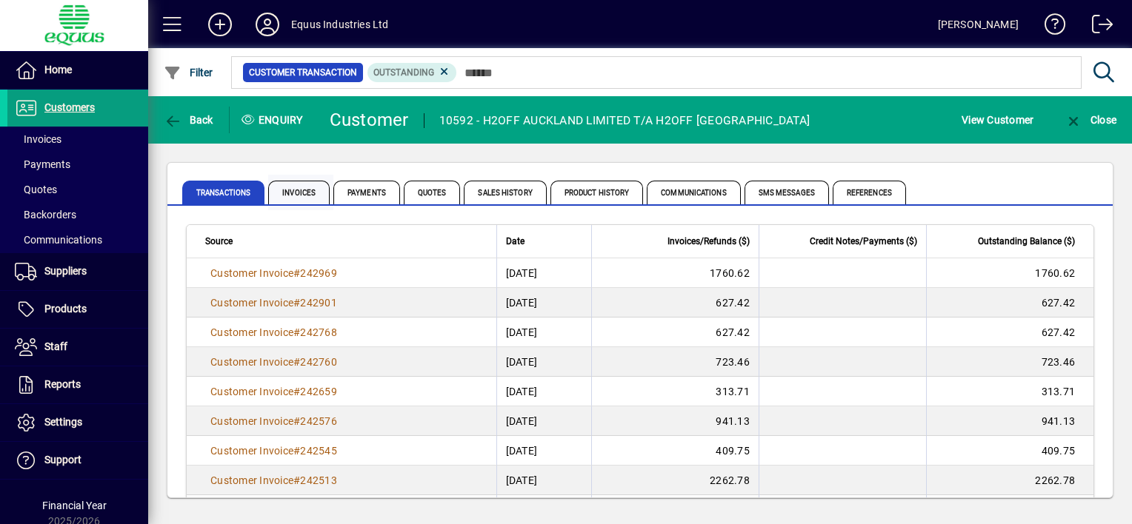
click at [296, 191] on span "Invoices" at bounding box center [298, 193] width 61 height 24
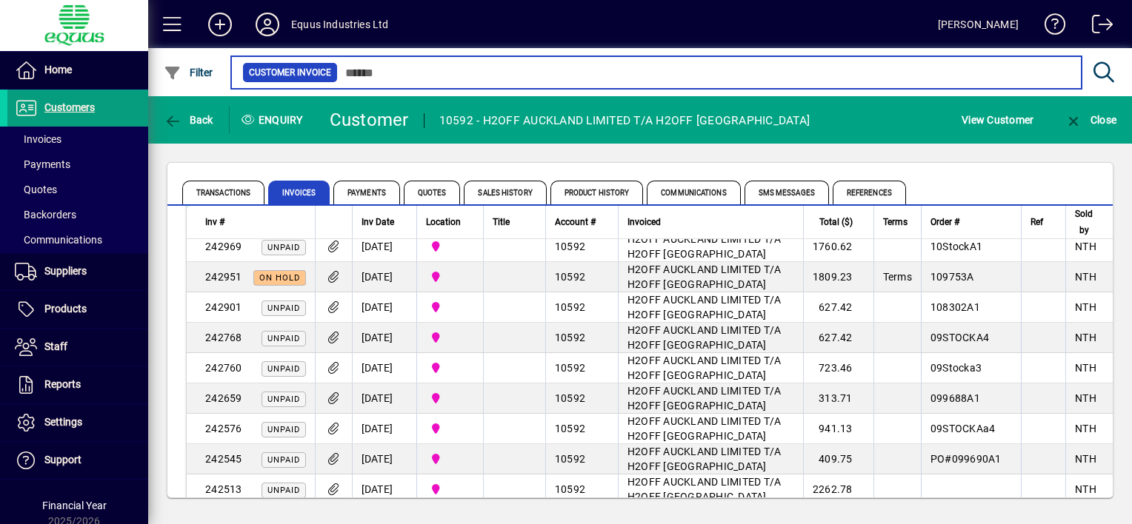
scroll to position [222, 0]
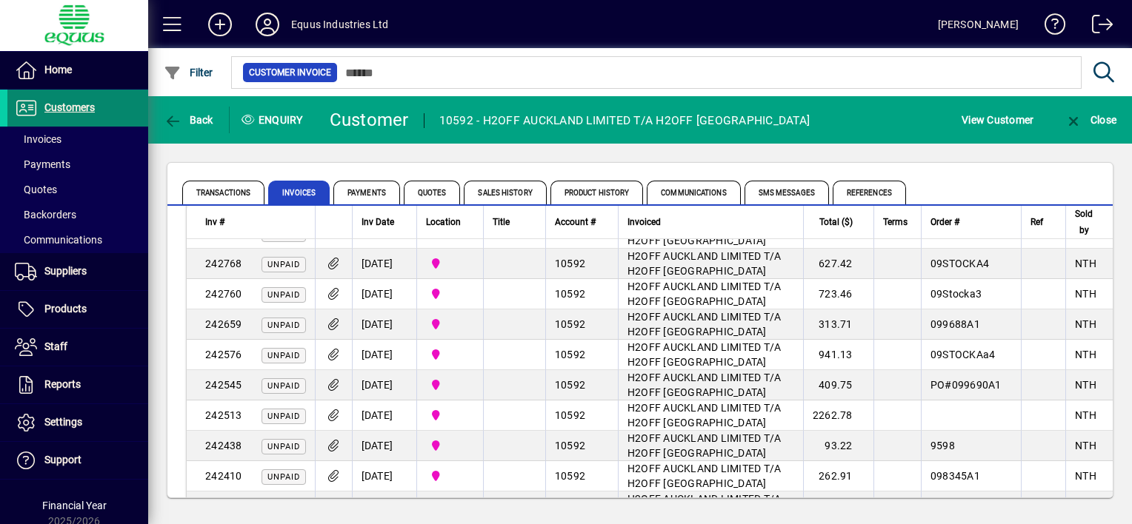
click at [86, 107] on span "Customers" at bounding box center [69, 107] width 50 height 12
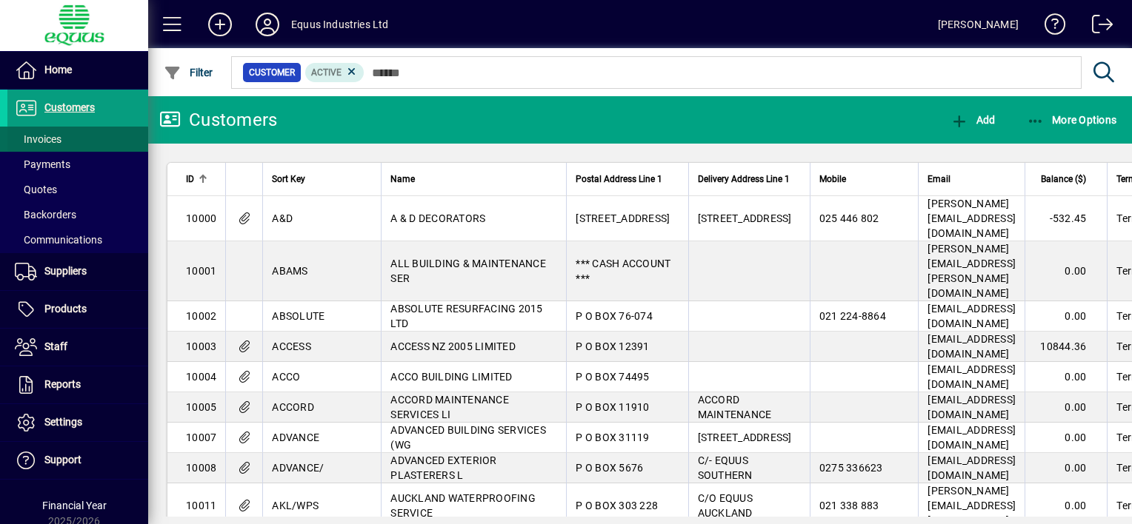
click at [77, 139] on span at bounding box center [77, 139] width 141 height 36
